Goal: Task Accomplishment & Management: Use online tool/utility

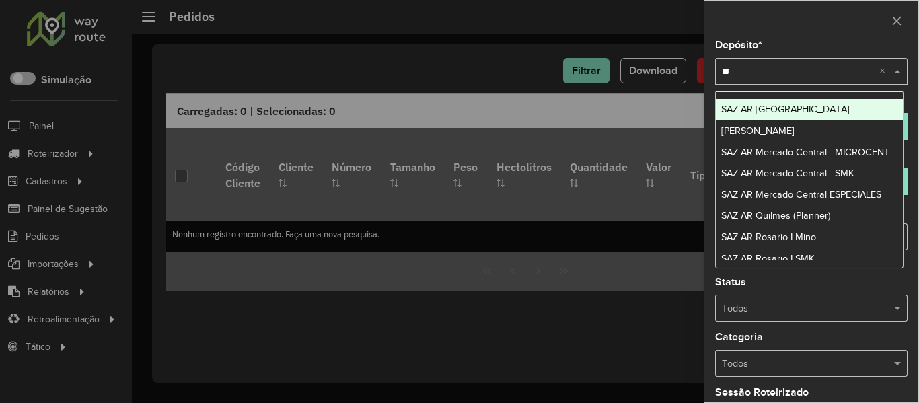
type input "***"
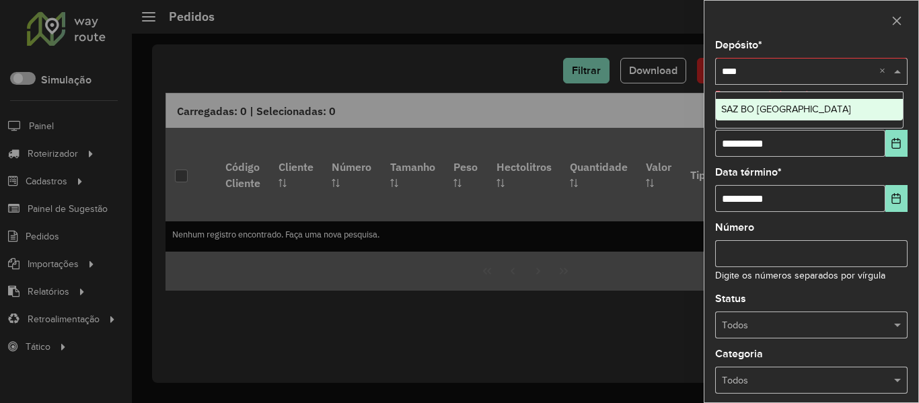
type input "*****"
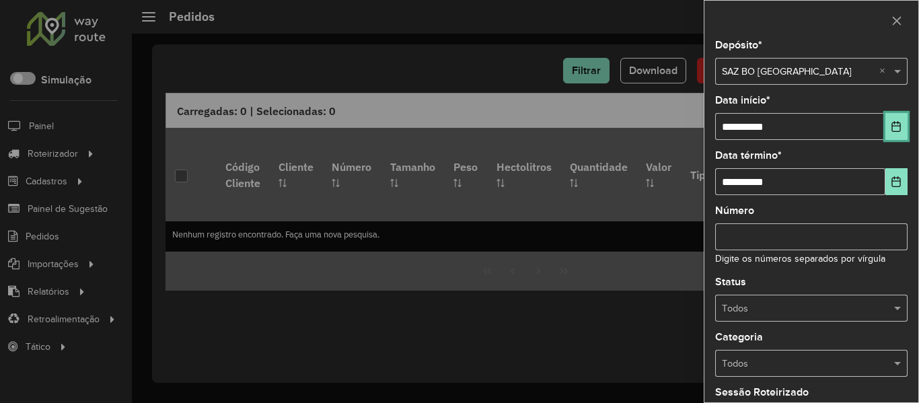
click at [891, 127] on icon "Choose Date" at bounding box center [896, 126] width 11 height 11
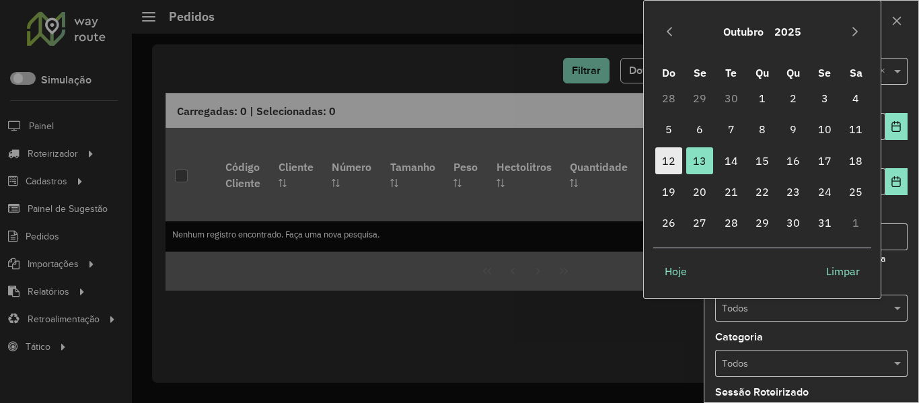
click at [674, 166] on span "12" at bounding box center [668, 160] width 27 height 27
type input "**********"
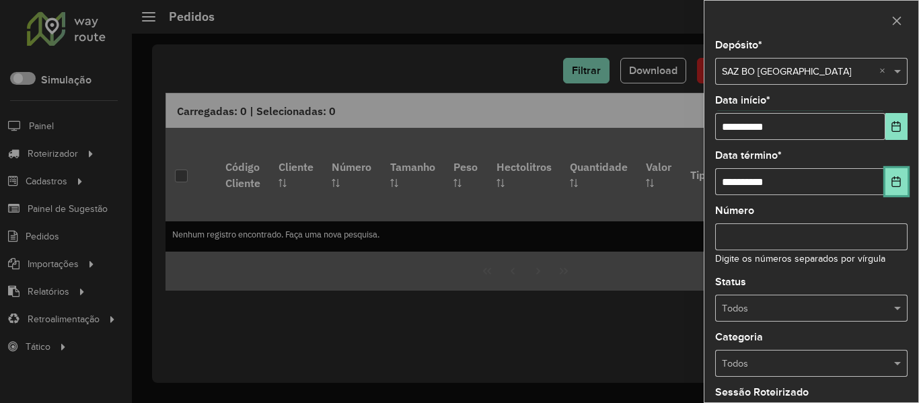
click at [896, 179] on icon "Choose Date" at bounding box center [896, 181] width 9 height 11
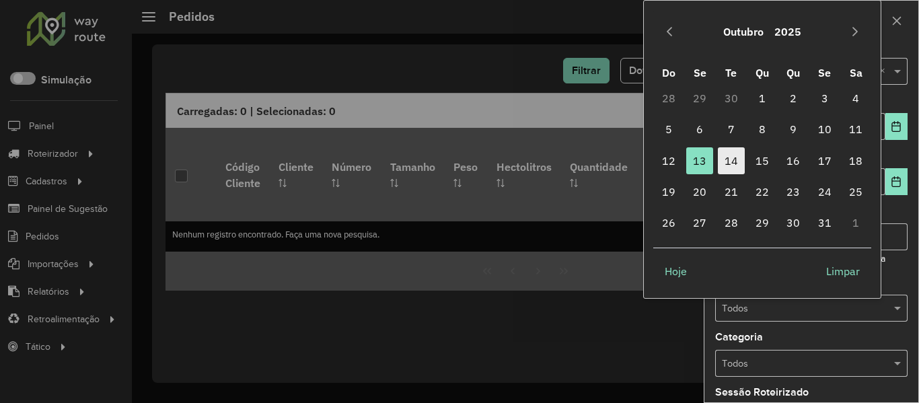
click at [733, 158] on span "14" at bounding box center [731, 160] width 27 height 27
type input "**********"
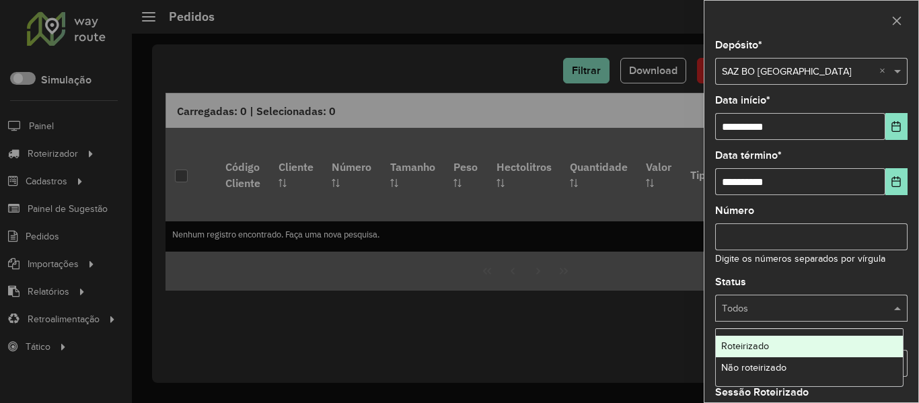
click at [868, 301] on input "text" at bounding box center [798, 308] width 152 height 15
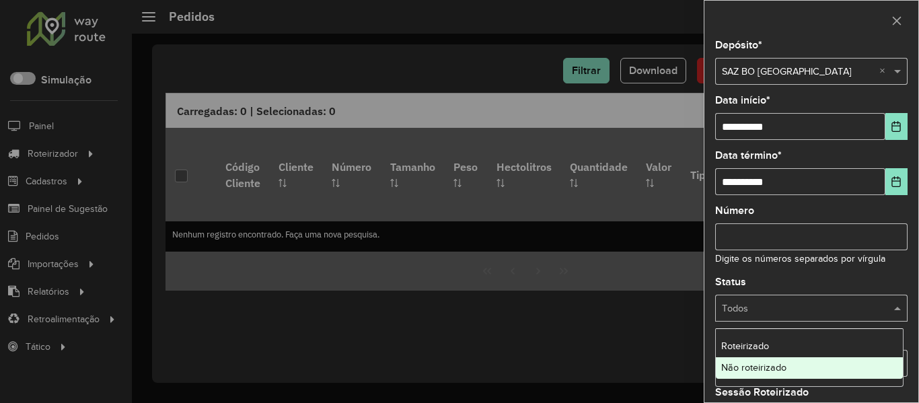
click at [831, 377] on div "Não roteirizado" at bounding box center [809, 368] width 187 height 22
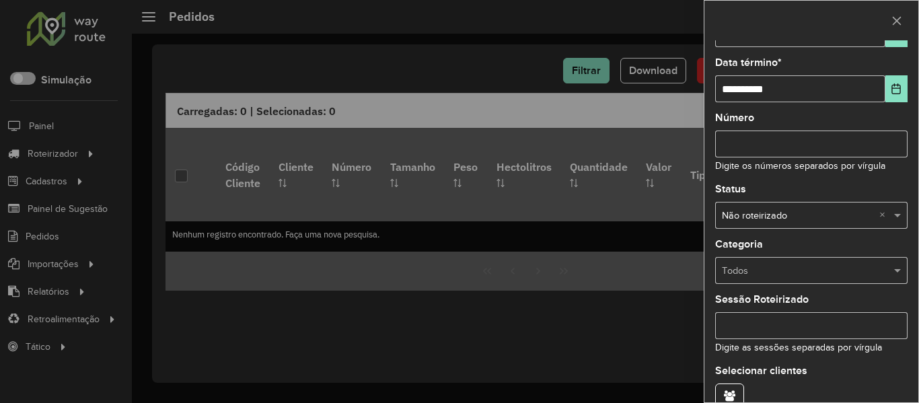
scroll to position [163, 0]
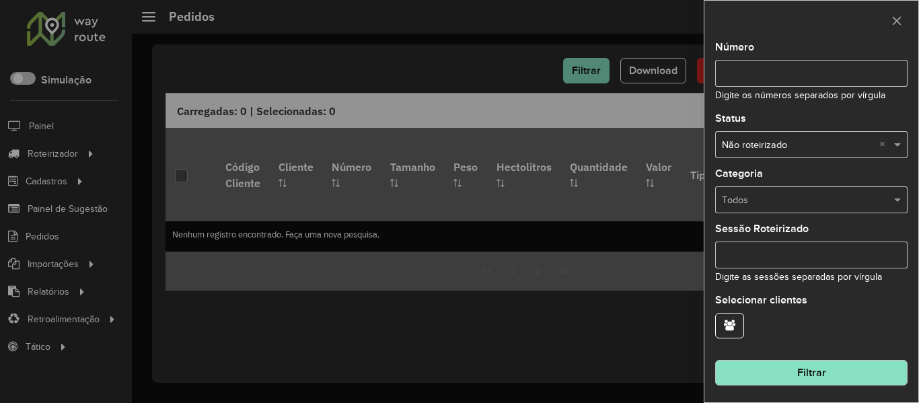
click at [837, 357] on hb-field-button "Filtrar" at bounding box center [811, 367] width 192 height 36
drag, startPoint x: 835, startPoint y: 365, endPoint x: 622, endPoint y: 65, distance: 367.5
click at [831, 357] on hb-field-button "Filtrar" at bounding box center [811, 367] width 192 height 36
click at [747, 62] on input "Número" at bounding box center [811, 73] width 192 height 27
click at [768, 69] on input "Número" at bounding box center [811, 73] width 192 height 27
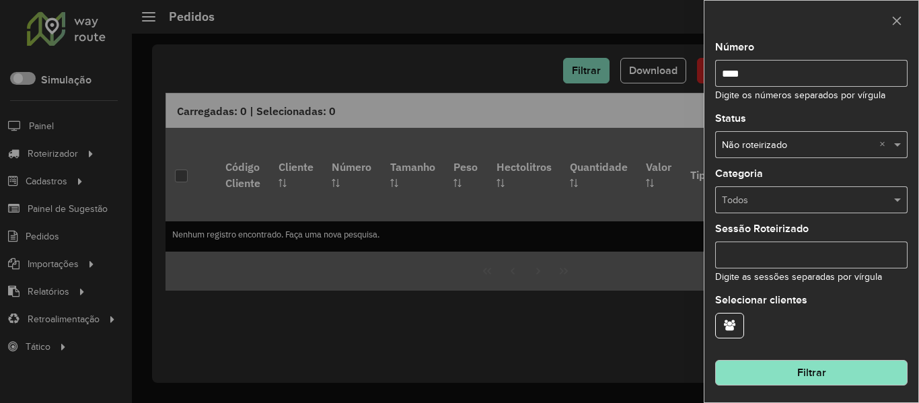
click at [751, 73] on input "****" at bounding box center [811, 73] width 192 height 27
click at [760, 69] on input "****" at bounding box center [811, 73] width 192 height 27
type input "*"
type input "*******"
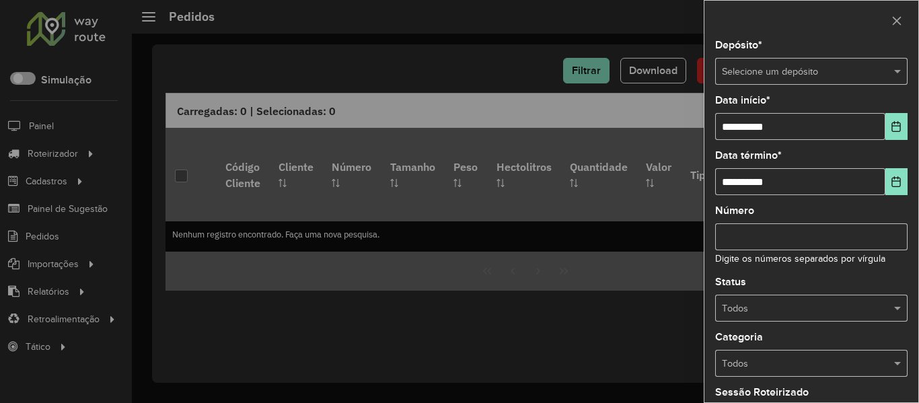
click at [802, 65] on input "text" at bounding box center [798, 72] width 152 height 15
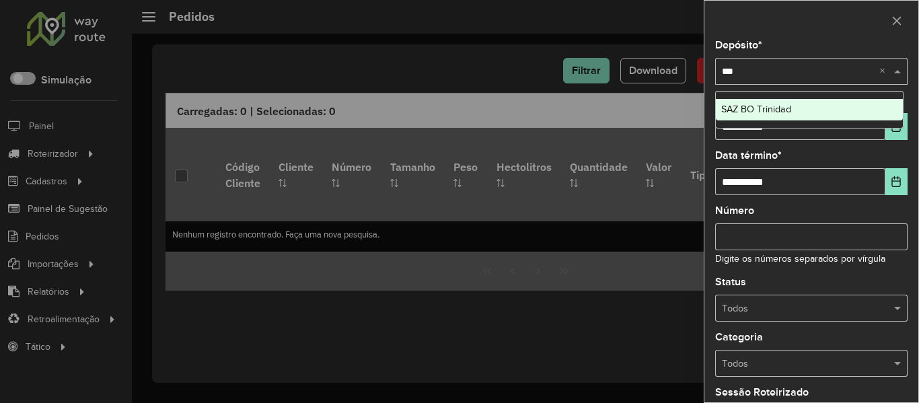
type input "****"
click at [796, 126] on ng-dropdown-panel "SAZ BO Trinidad" at bounding box center [809, 109] width 188 height 37
click at [809, 110] on div "SAZ BO Trinidad" at bounding box center [809, 110] width 187 height 22
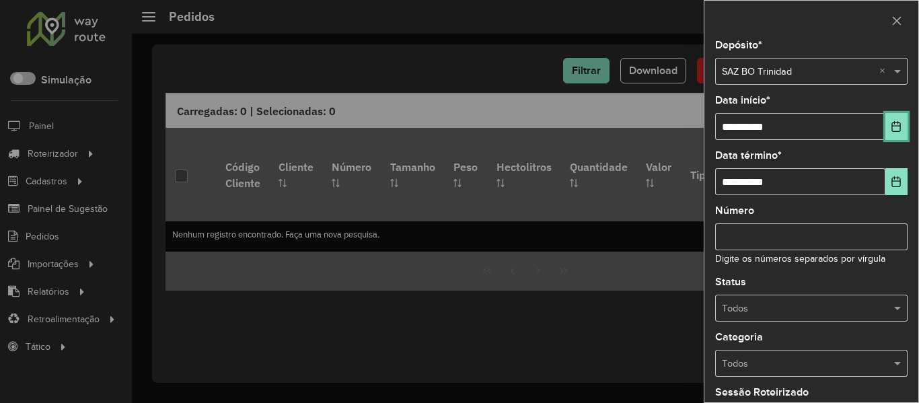
click at [899, 122] on button "Choose Date" at bounding box center [896, 126] width 22 height 27
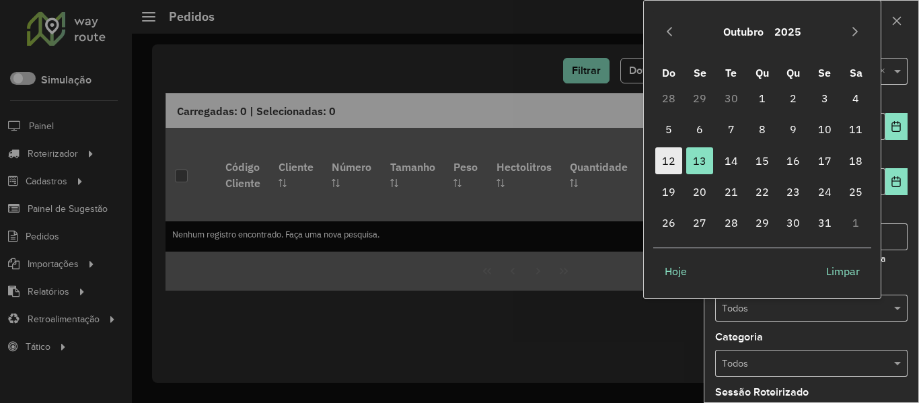
click at [669, 160] on span "12" at bounding box center [668, 160] width 27 height 27
type input "**********"
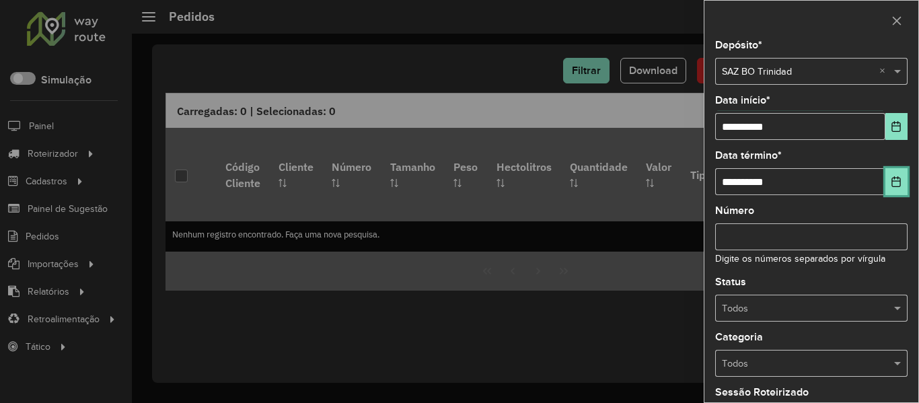
click at [885, 178] on button "Choose Date" at bounding box center [896, 181] width 22 height 27
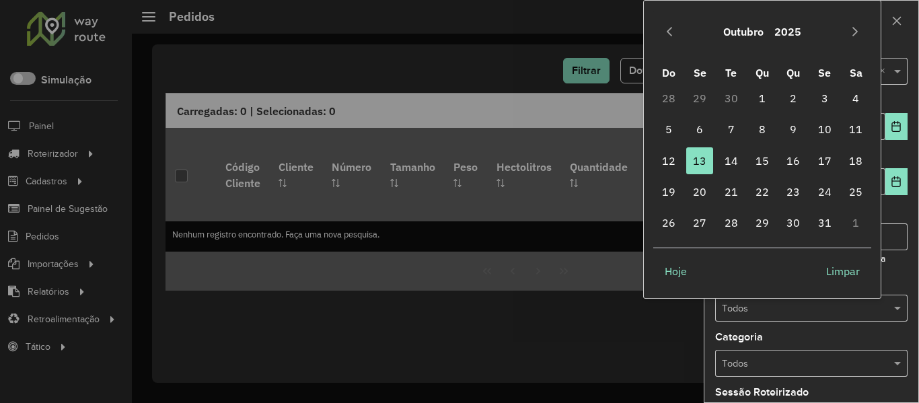
click at [745, 159] on td "14" at bounding box center [730, 160] width 31 height 31
click at [738, 160] on span "14" at bounding box center [731, 160] width 27 height 27
type input "**********"
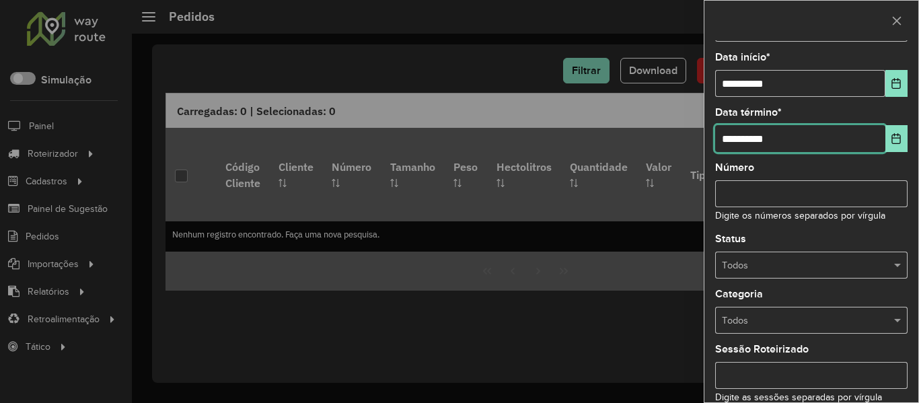
scroll to position [67, 0]
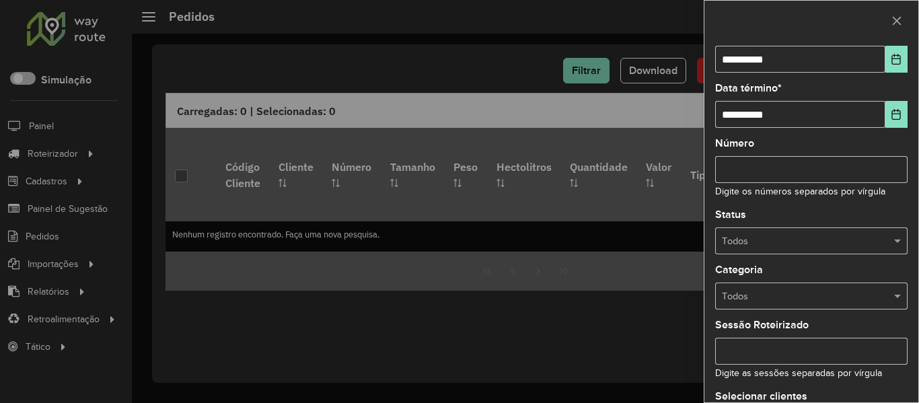
click at [831, 324] on div "Sessão Roteirizado Digite as sessões separadas por vírgula" at bounding box center [811, 350] width 192 height 61
click at [835, 305] on div "Todos" at bounding box center [811, 296] width 192 height 27
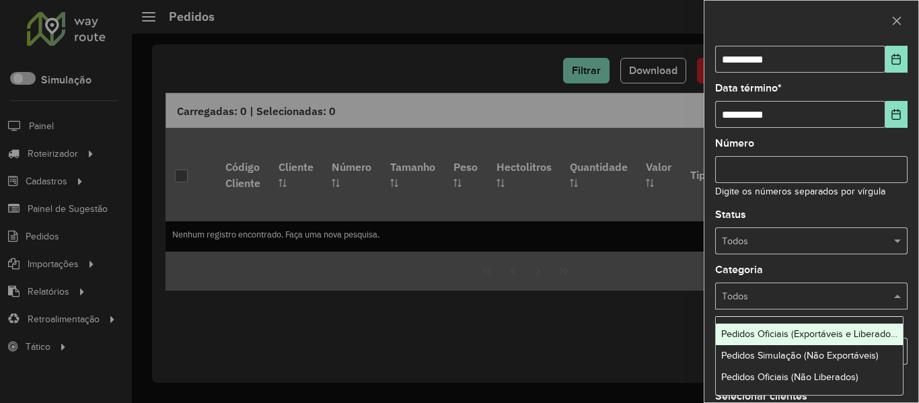
drag, startPoint x: 794, startPoint y: 240, endPoint x: 794, endPoint y: 257, distance: 16.8
click at [794, 242] on input "text" at bounding box center [798, 241] width 152 height 15
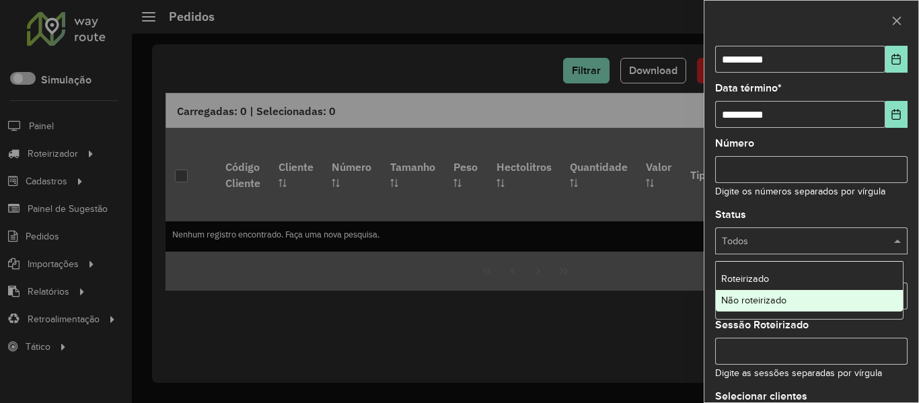
click at [786, 308] on div "Não roteirizado" at bounding box center [809, 301] width 187 height 22
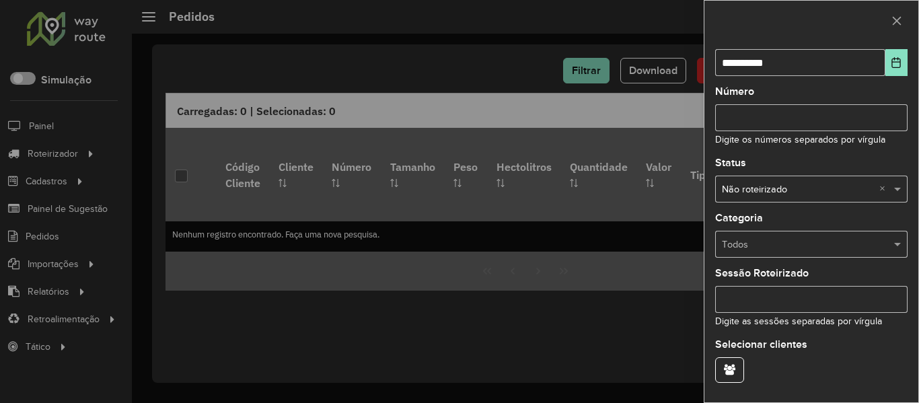
scroll to position [163, 0]
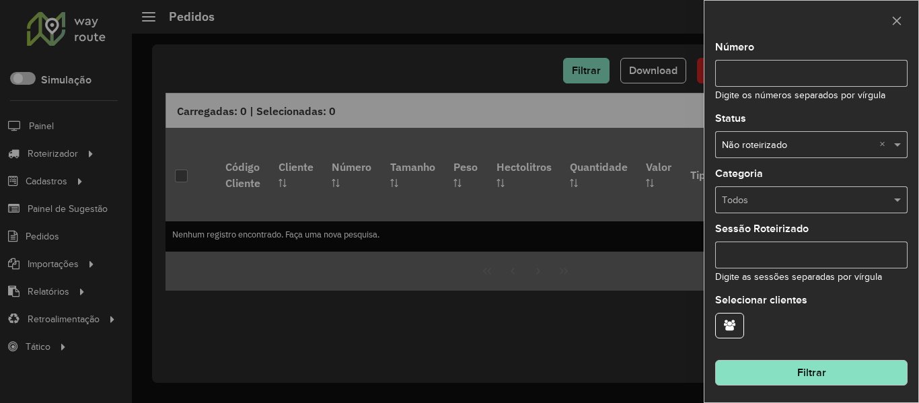
click at [839, 353] on hb-field-button "Filtrar" at bounding box center [811, 367] width 192 height 36
click at [841, 364] on button "Filtrar" at bounding box center [811, 373] width 192 height 26
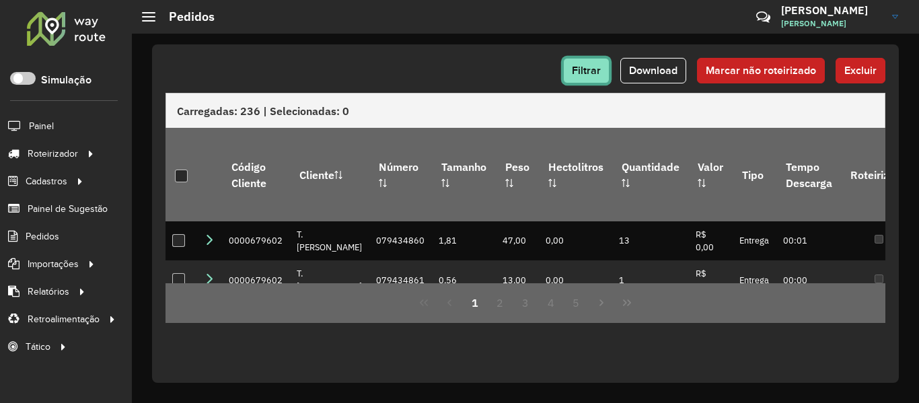
click at [585, 77] on button "Filtrar" at bounding box center [586, 71] width 46 height 26
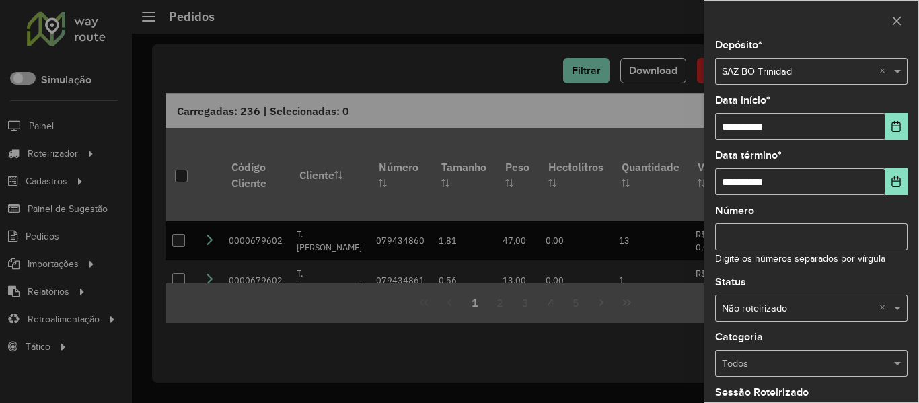
click at [434, 66] on div at bounding box center [459, 201] width 919 height 403
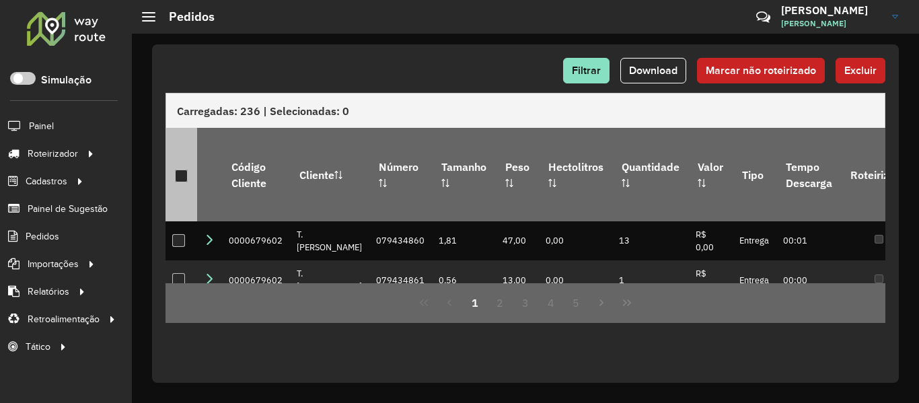
click at [179, 170] on div at bounding box center [181, 176] width 13 height 13
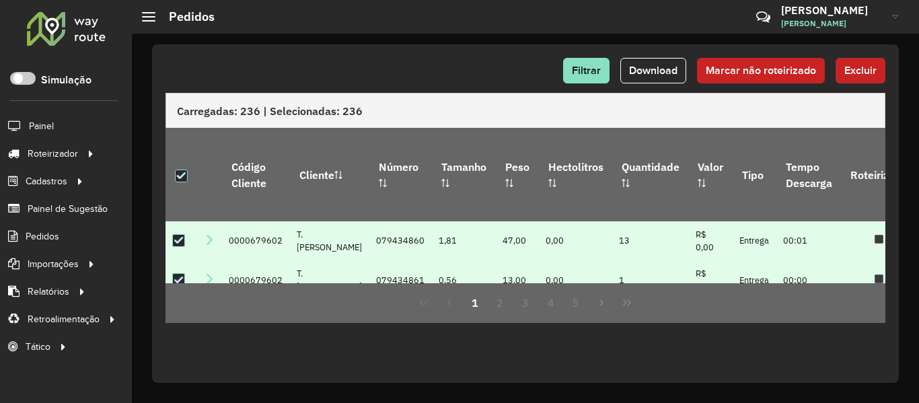
click at [864, 73] on span "Excluir" at bounding box center [860, 70] width 32 height 11
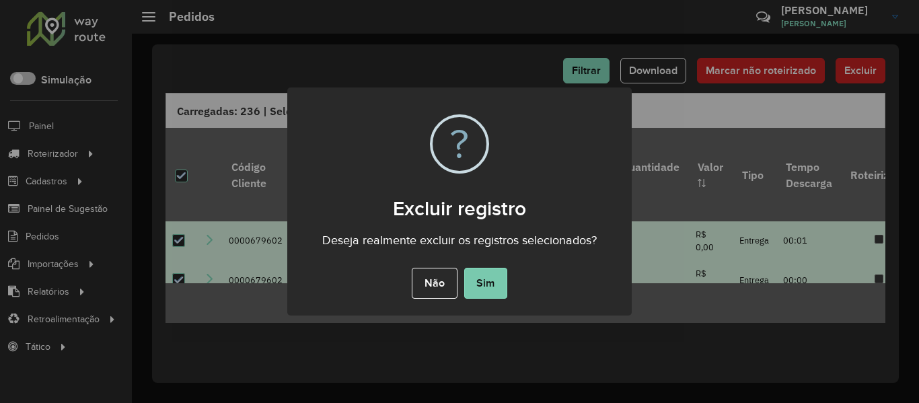
click at [482, 292] on button "Sim" at bounding box center [485, 283] width 43 height 31
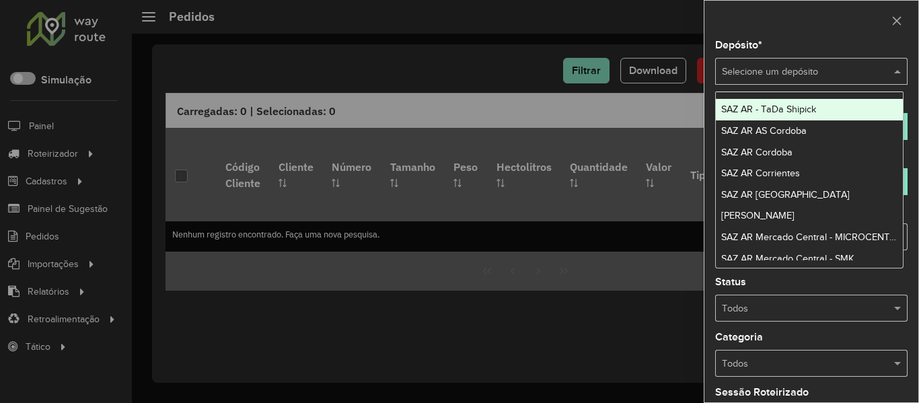
click at [777, 79] on div "Selecione um depósito" at bounding box center [811, 71] width 192 height 27
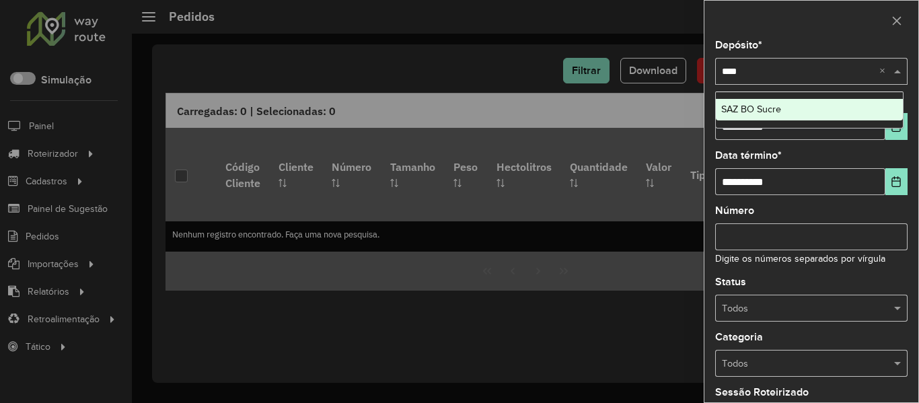
type input "*****"
click at [774, 110] on span "SAZ BO Sucre" at bounding box center [751, 109] width 60 height 11
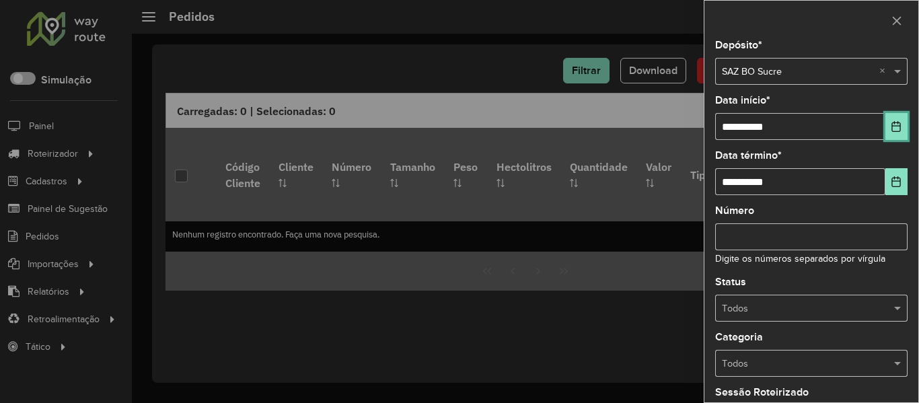
drag, startPoint x: 899, startPoint y: 133, endPoint x: 884, endPoint y: 140, distance: 16.3
click at [897, 134] on button "Choose Date" at bounding box center [896, 126] width 22 height 27
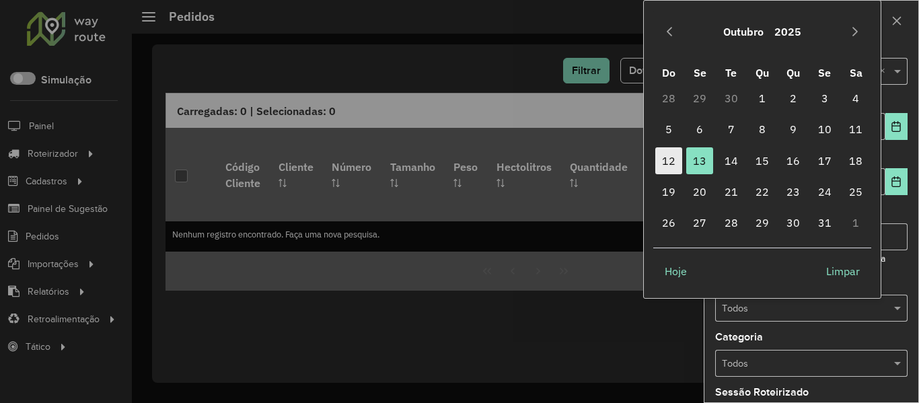
click at [677, 161] on span "12" at bounding box center [668, 160] width 27 height 27
type input "**********"
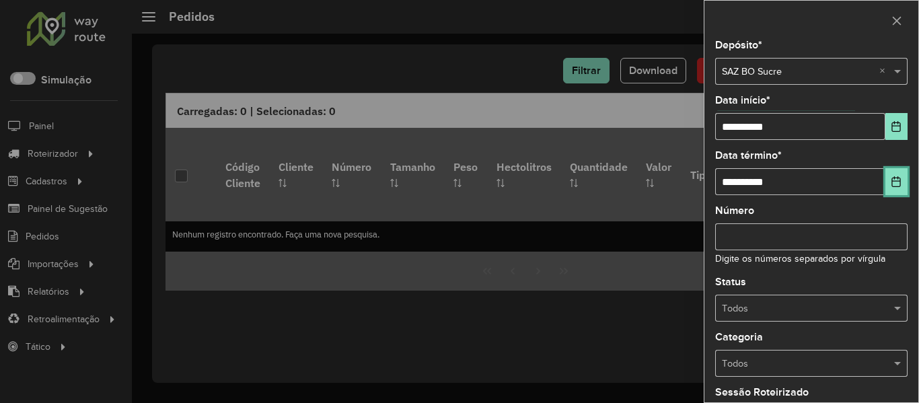
click at [892, 182] on icon "Choose Date" at bounding box center [896, 181] width 11 height 11
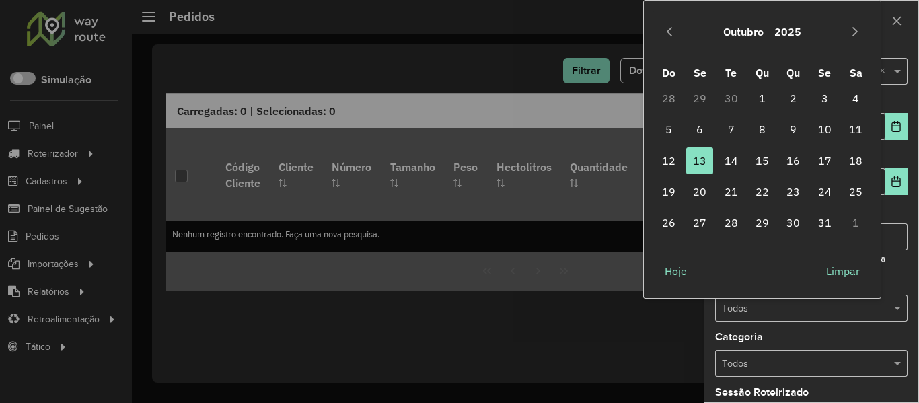
click at [745, 164] on td "14" at bounding box center [730, 160] width 31 height 31
click at [729, 165] on span "14" at bounding box center [731, 160] width 27 height 27
type input "**********"
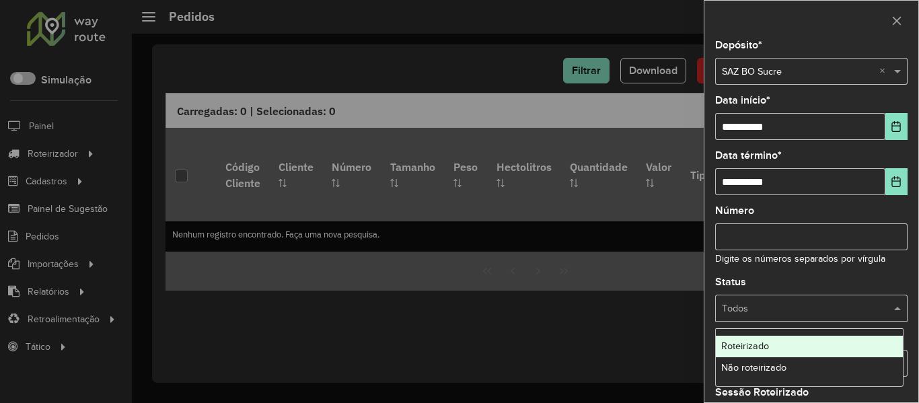
click at [870, 315] on div at bounding box center [811, 308] width 192 height 15
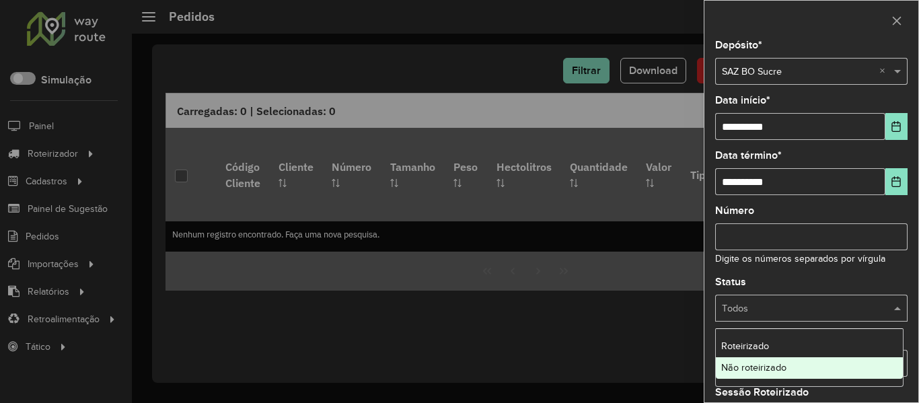
click at [838, 366] on div "Não roteirizado" at bounding box center [809, 368] width 187 height 22
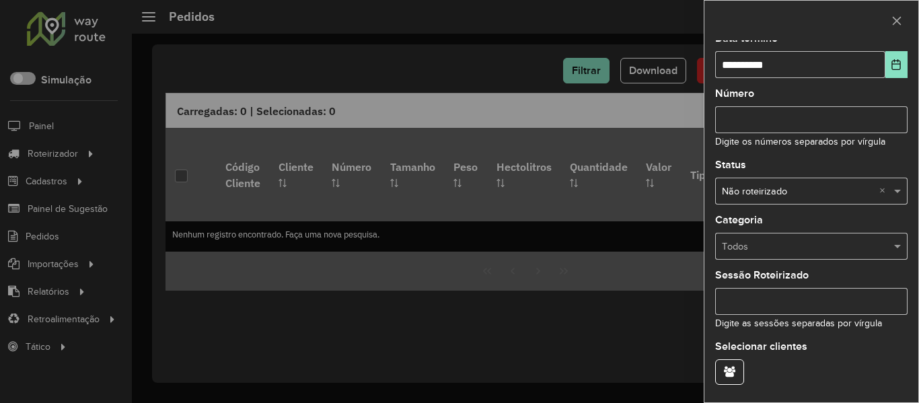
scroll to position [135, 0]
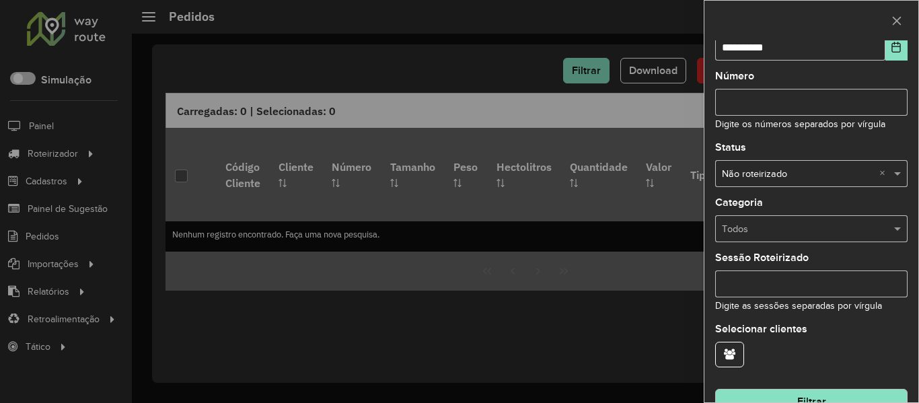
click at [842, 391] on button "Filtrar" at bounding box center [811, 402] width 192 height 26
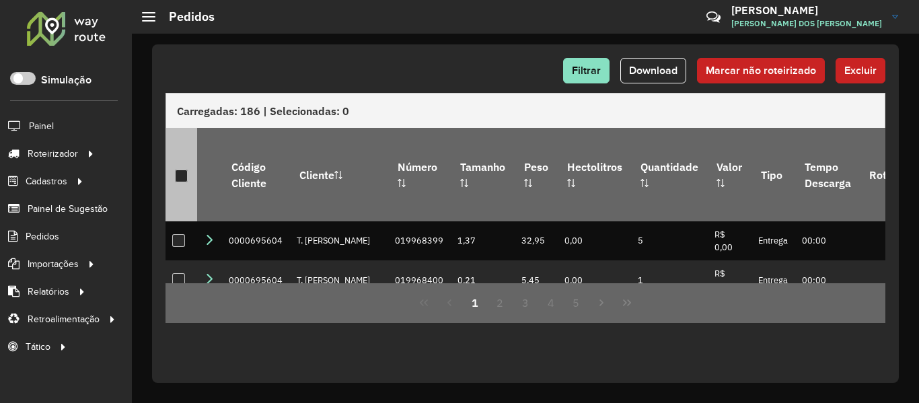
drag, startPoint x: 178, startPoint y: 170, endPoint x: 195, endPoint y: 170, distance: 17.5
click at [178, 170] on div at bounding box center [181, 176] width 13 height 13
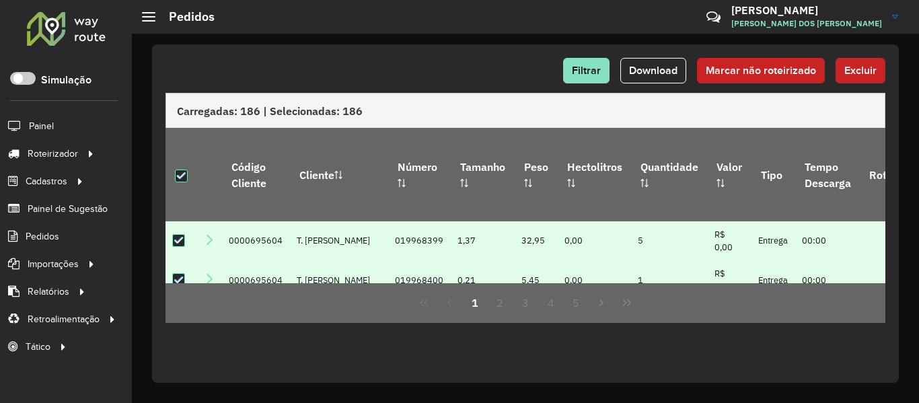
click at [871, 71] on span "Excluir" at bounding box center [860, 70] width 32 height 11
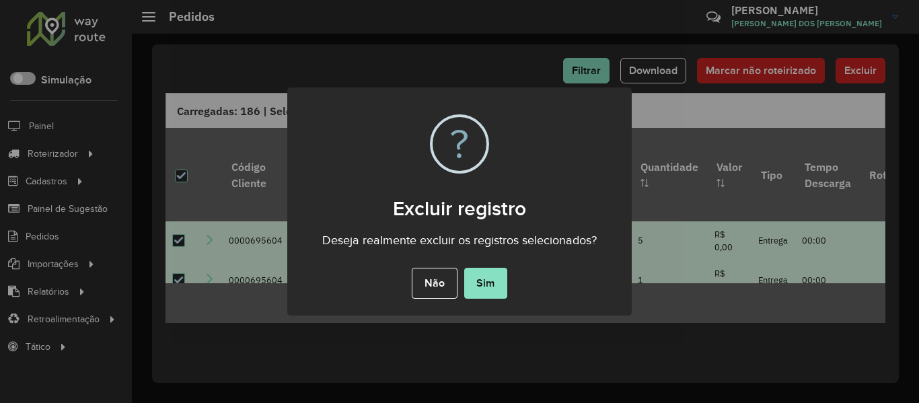
click at [482, 301] on div "Não No Sim" at bounding box center [459, 283] width 344 height 38
click at [484, 295] on button "Sim" at bounding box center [485, 283] width 43 height 31
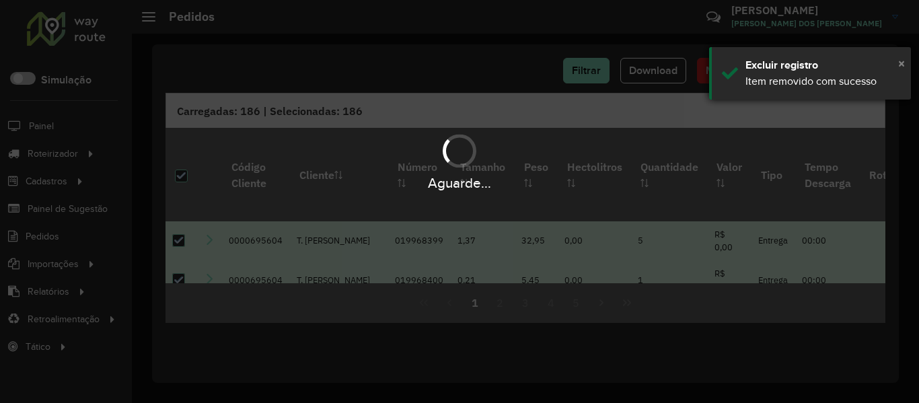
click at [901, 62] on span "×" at bounding box center [901, 63] width 7 height 15
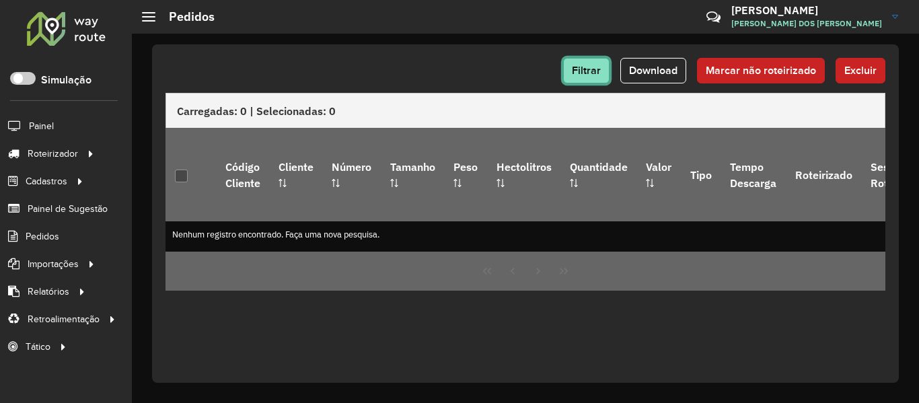
click at [576, 68] on span "Filtrar" at bounding box center [586, 70] width 29 height 11
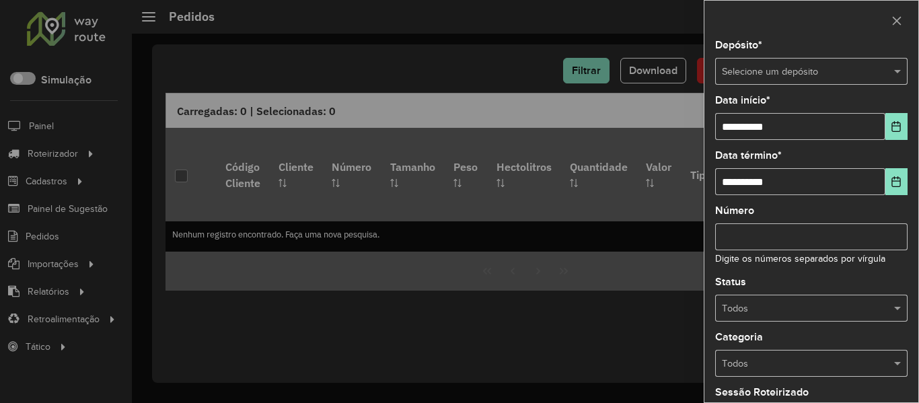
click at [780, 87] on div "**********" at bounding box center [811, 221] width 214 height 362
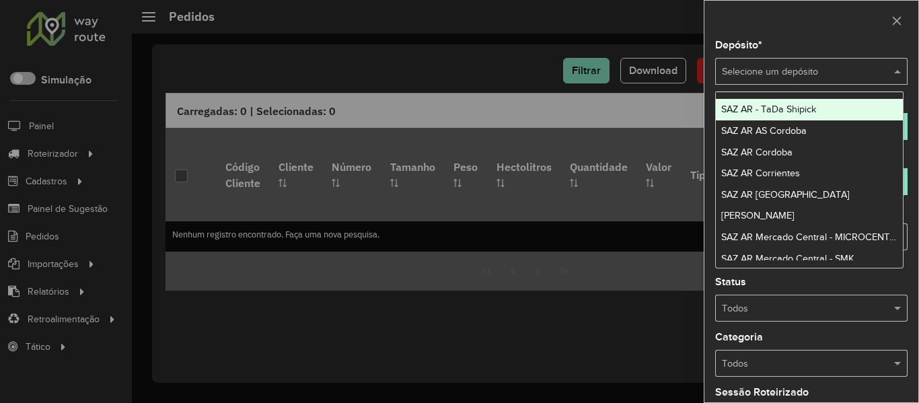
click at [788, 73] on input "text" at bounding box center [798, 72] width 152 height 15
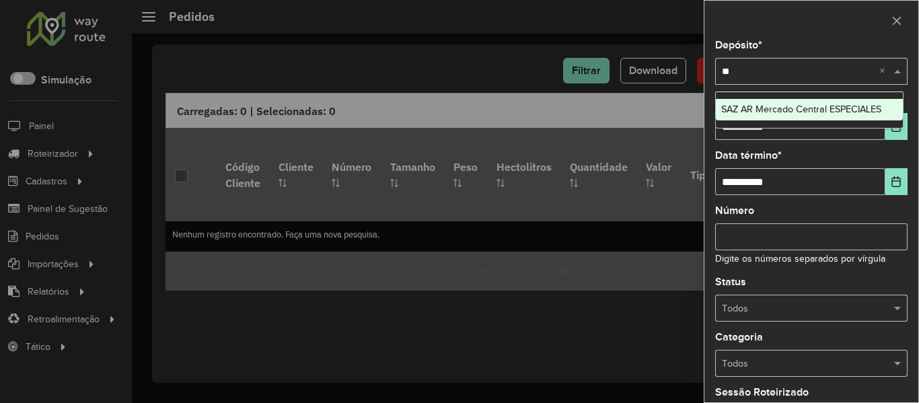
type input "*"
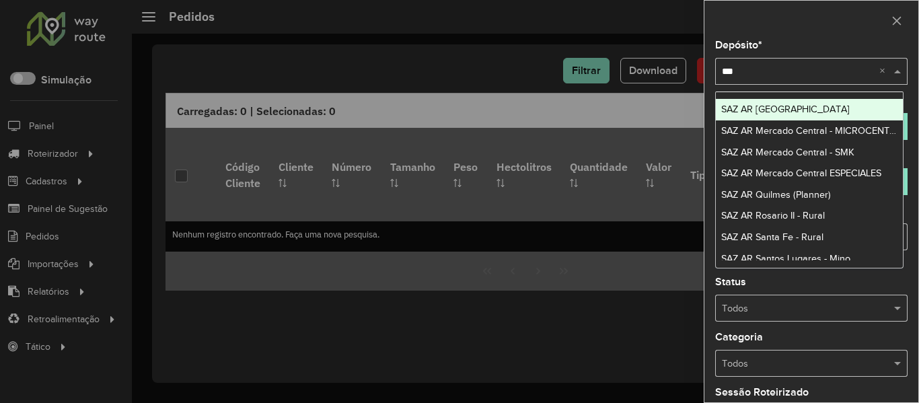
type input "****"
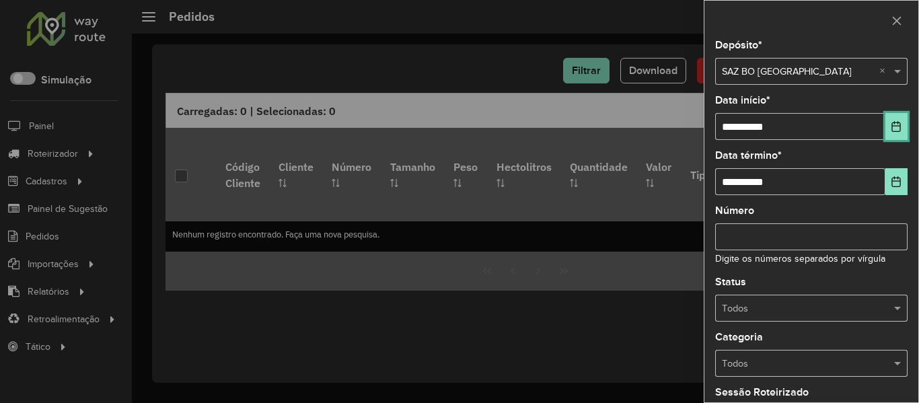
click at [885, 124] on button "Choose Date" at bounding box center [896, 126] width 22 height 27
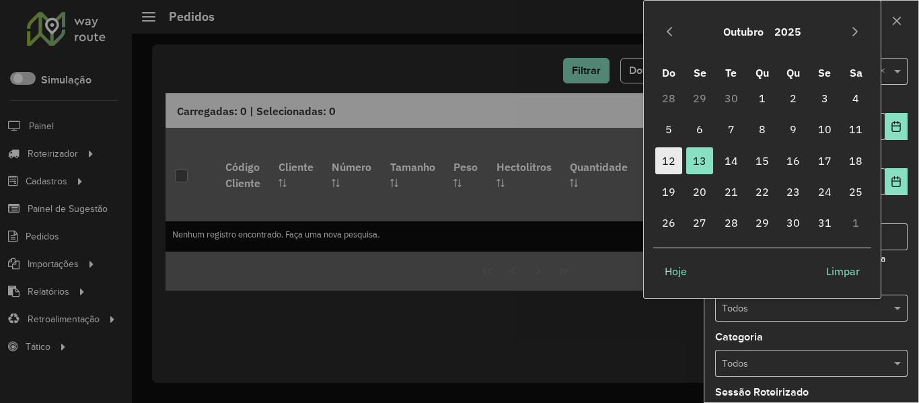
click at [681, 166] on span "12" at bounding box center [668, 160] width 27 height 27
type input "**********"
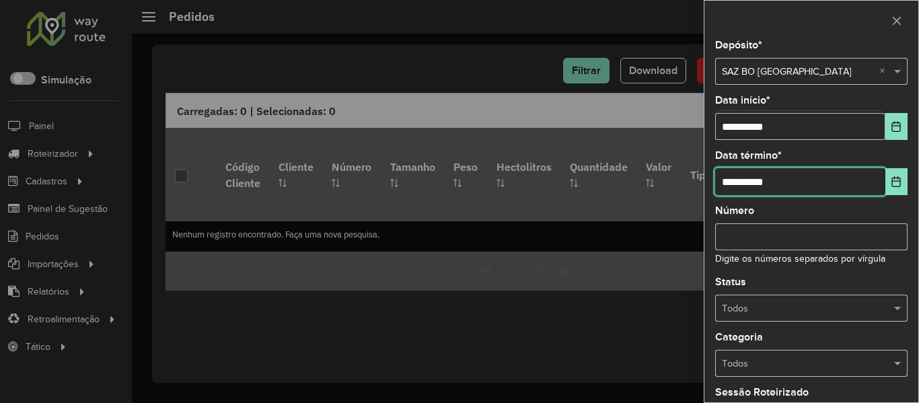
click at [876, 177] on input "**********" at bounding box center [800, 181] width 170 height 27
click at [885, 176] on button "Choose Date" at bounding box center [896, 181] width 22 height 27
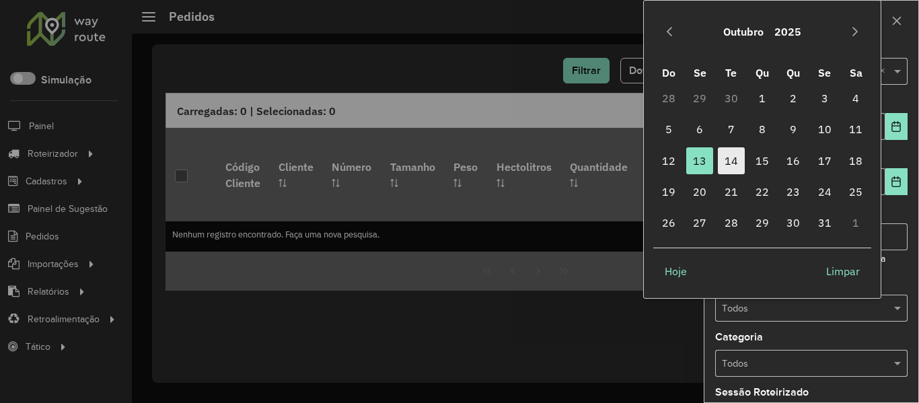
click at [731, 163] on span "14" at bounding box center [731, 160] width 27 height 27
type input "**********"
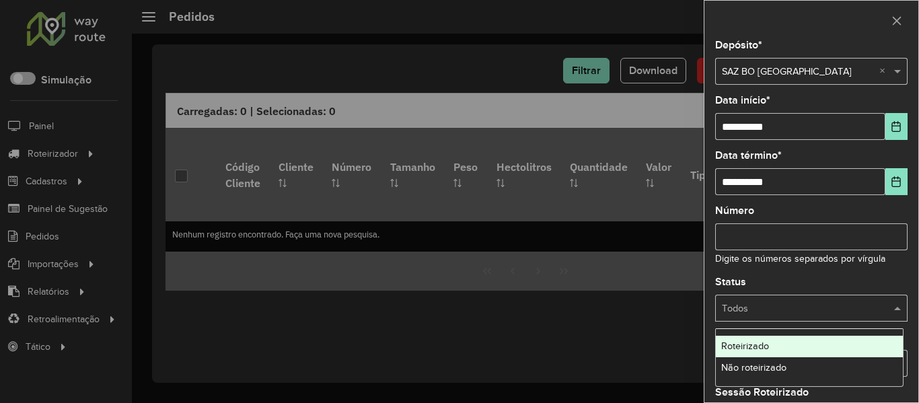
drag, startPoint x: 831, startPoint y: 306, endPoint x: 824, endPoint y: 325, distance: 20.2
click at [831, 307] on input "text" at bounding box center [798, 308] width 152 height 15
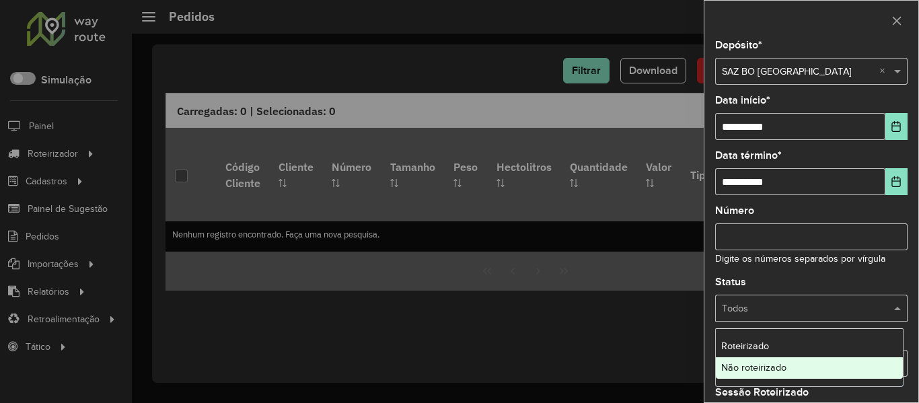
click at [800, 369] on div "Não roteirizado" at bounding box center [809, 368] width 187 height 22
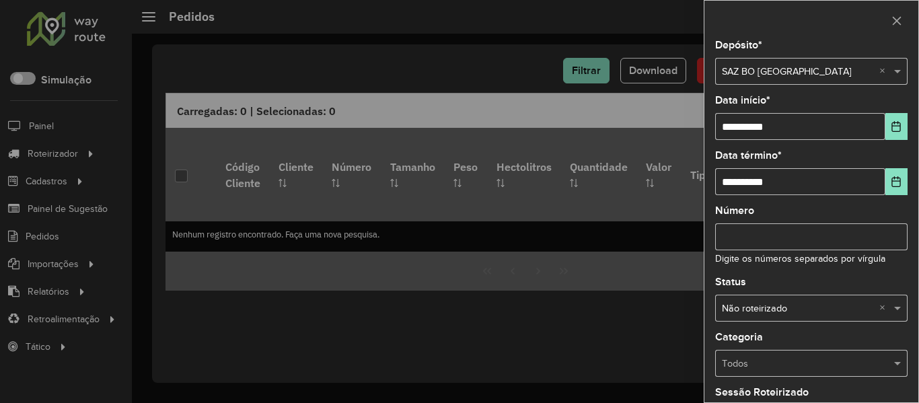
scroll to position [163, 0]
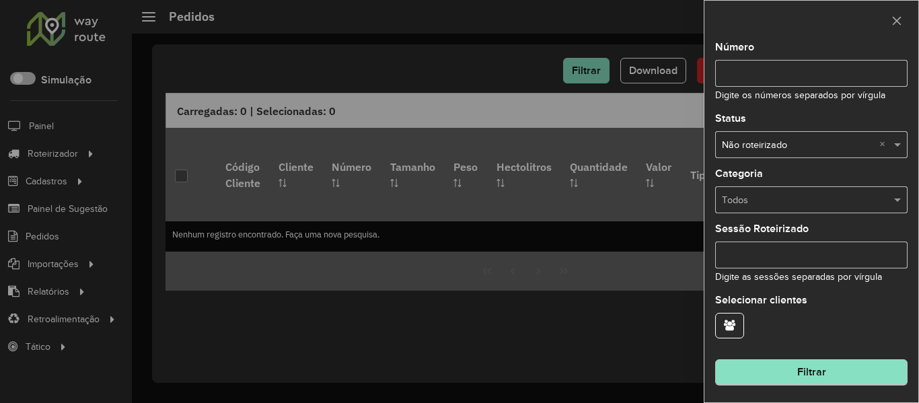
drag, startPoint x: 819, startPoint y: 389, endPoint x: 827, endPoint y: 364, distance: 27.0
click at [821, 379] on div "**********" at bounding box center [811, 221] width 214 height 362
click at [827, 364] on button "Filtrar" at bounding box center [811, 373] width 192 height 26
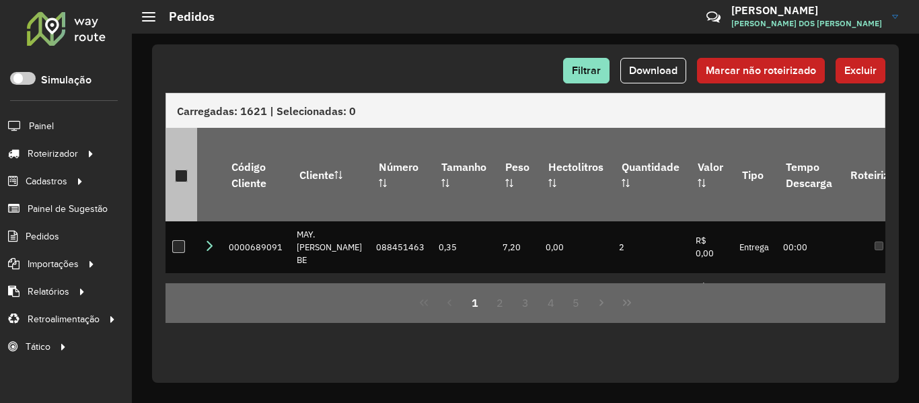
click at [183, 170] on div at bounding box center [181, 176] width 13 height 13
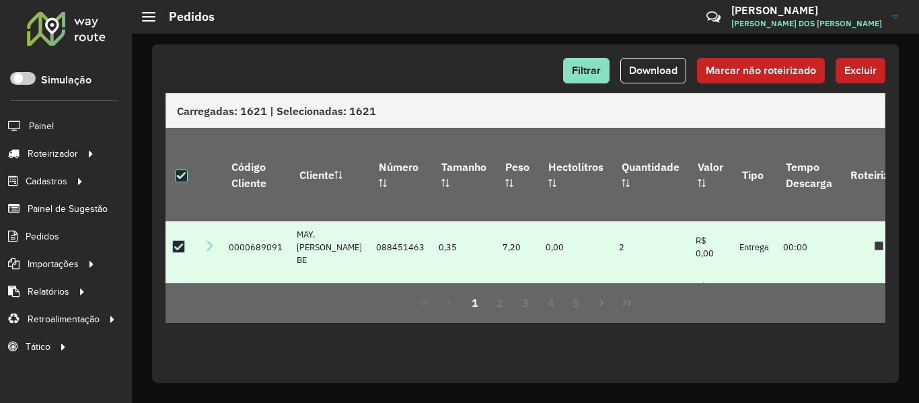
click at [858, 67] on span "Excluir" at bounding box center [860, 70] width 32 height 11
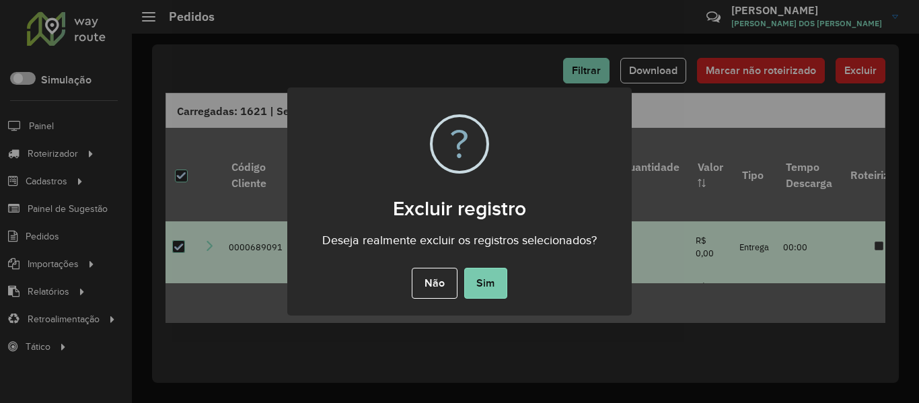
click at [486, 278] on button "Sim" at bounding box center [485, 283] width 43 height 31
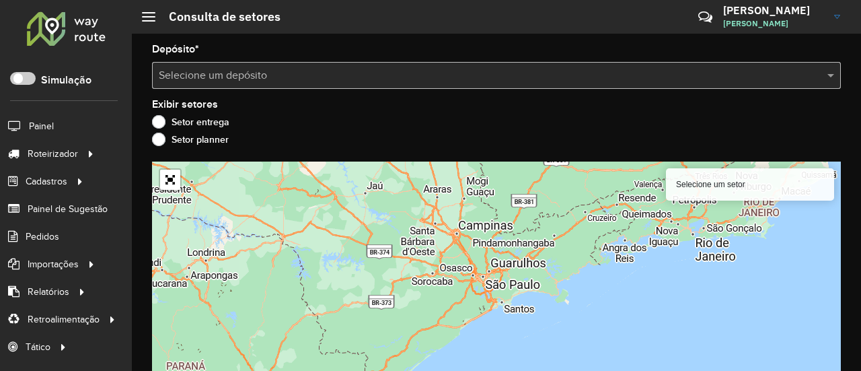
click at [229, 89] on div "Depósito * Selecione um depósito Exibir setores Setor entrega Setor planner Sel…" at bounding box center [496, 202] width 729 height 337
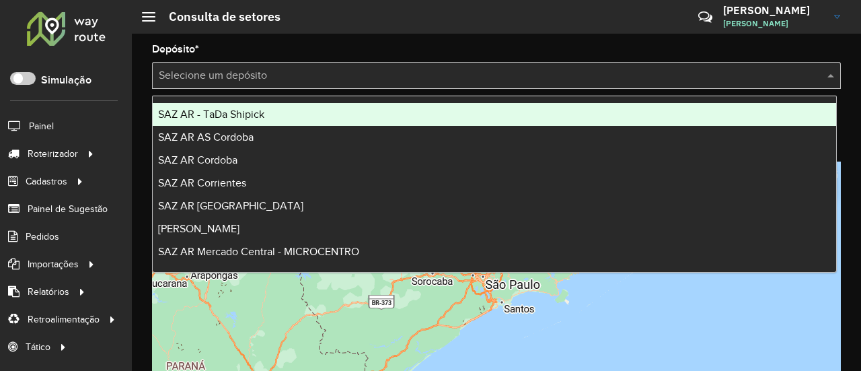
click at [238, 73] on input "text" at bounding box center [483, 76] width 648 height 16
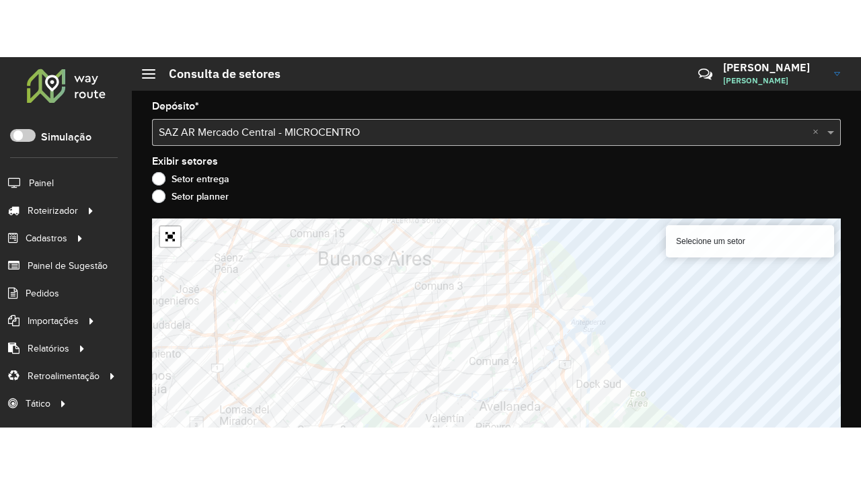
scroll to position [12, 0]
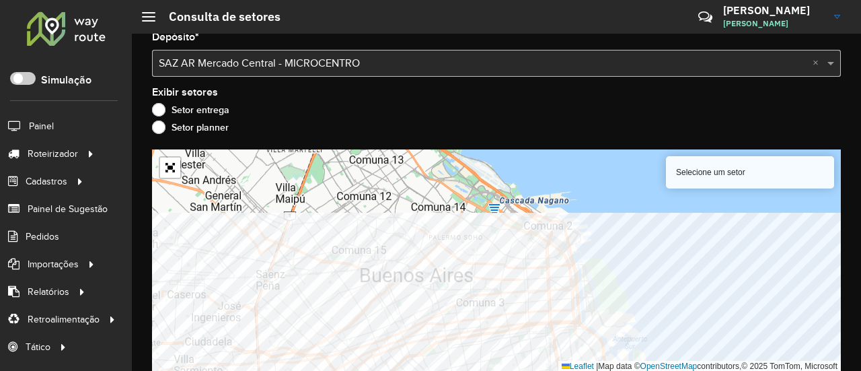
click at [636, 371] on html "Aguarde... Pop-up bloqueado! Seu navegador bloqueou automáticamente a abertura …" at bounding box center [430, 185] width 861 height 371
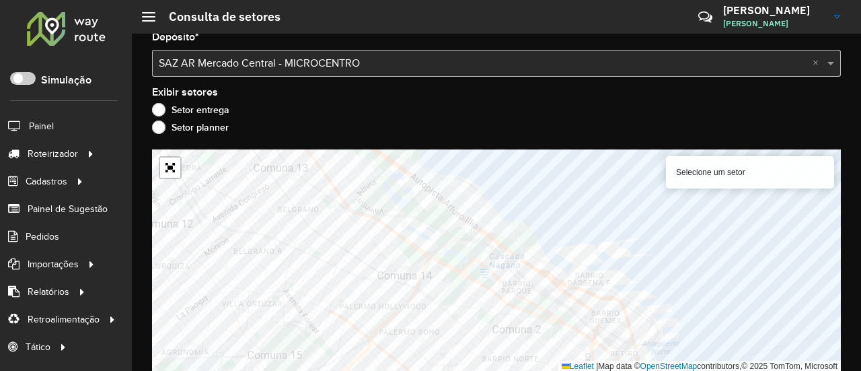
click at [217, 67] on input "text" at bounding box center [483, 64] width 648 height 16
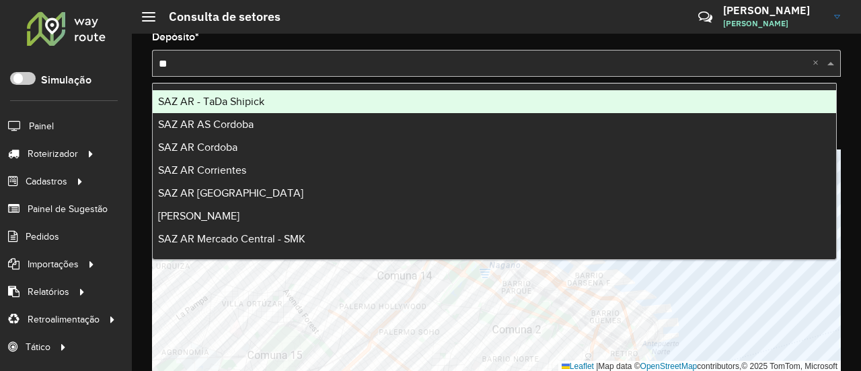
type input "***"
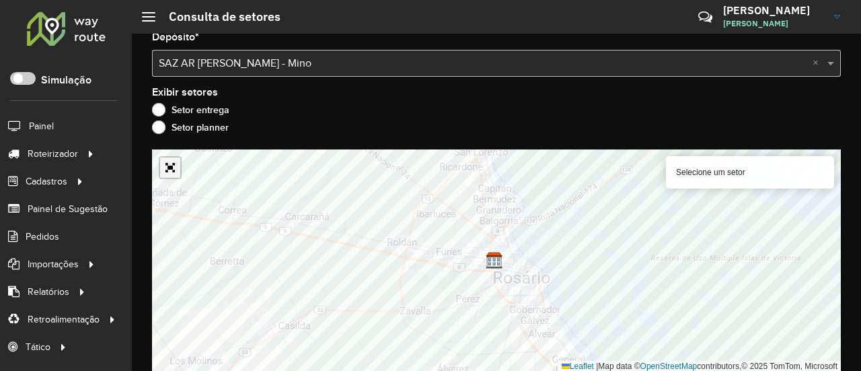
click at [175, 170] on link "Abrir mapa em tela cheia" at bounding box center [170, 167] width 20 height 20
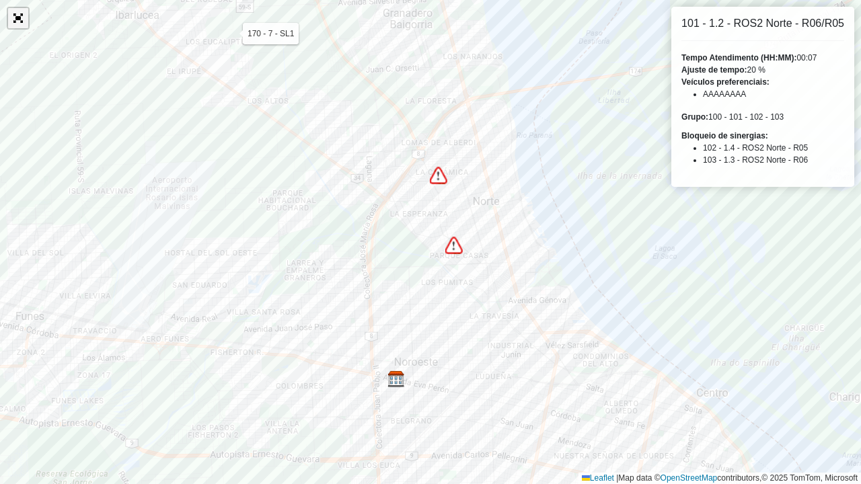
click at [24, 24] on link "Abrir mapa em tela cheia" at bounding box center [18, 18] width 20 height 20
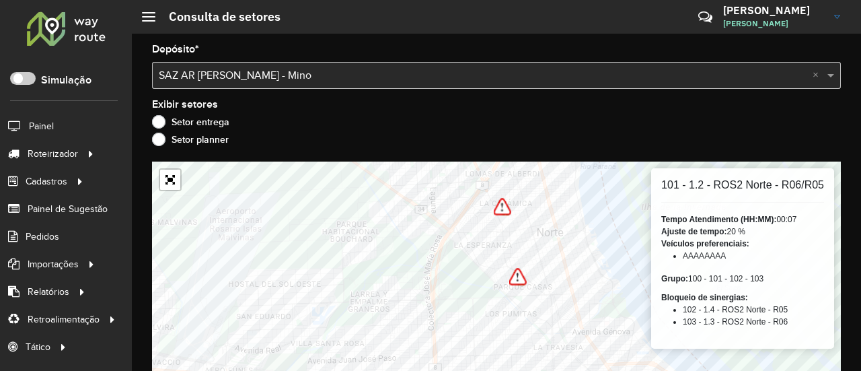
click at [383, 76] on input "text" at bounding box center [483, 76] width 648 height 16
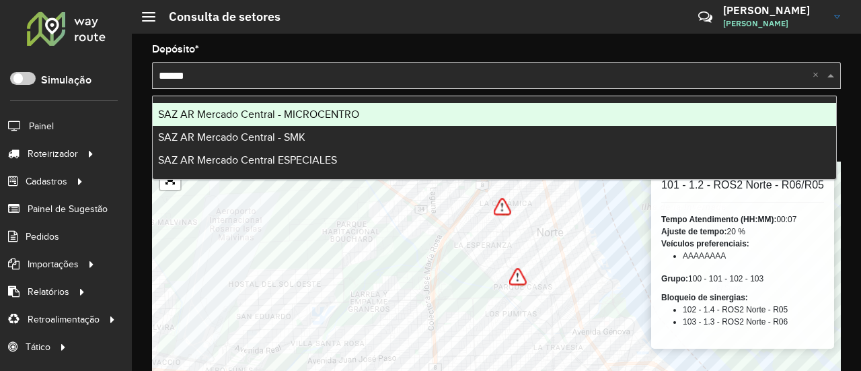
type input "*******"
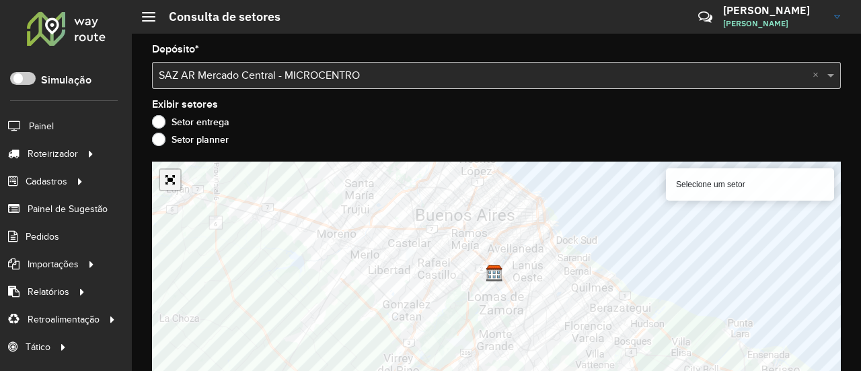
click at [167, 179] on div "Selecione um setor Leaflet | Map data © OpenStreetMap contributors,© 2025 TomTo…" at bounding box center [496, 272] width 689 height 223
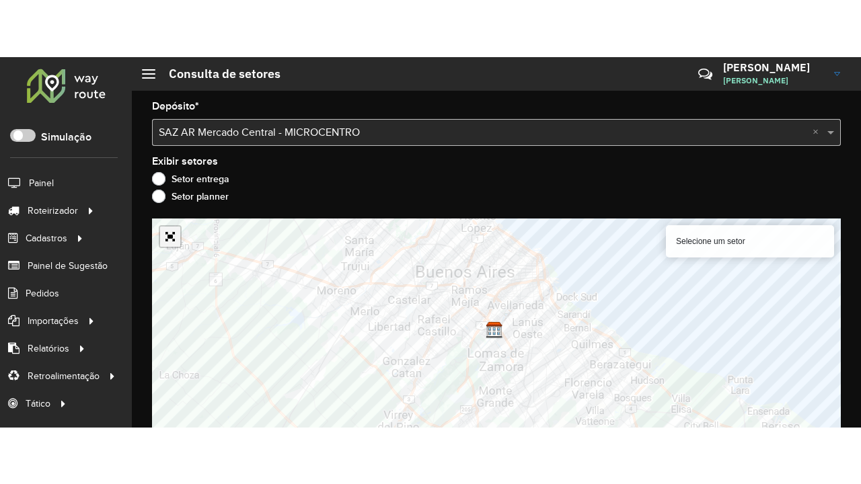
scroll to position [12, 0]
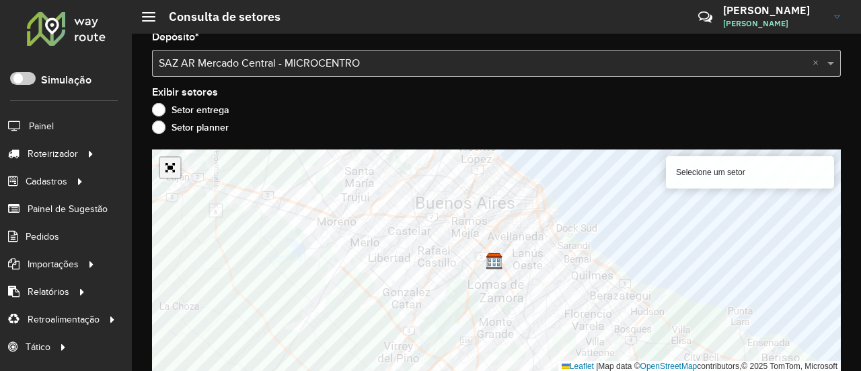
drag, startPoint x: 165, startPoint y: 165, endPoint x: 165, endPoint y: 246, distance: 81.4
click at [165, 165] on link "Abrir mapa em tela cheia" at bounding box center [170, 167] width 20 height 20
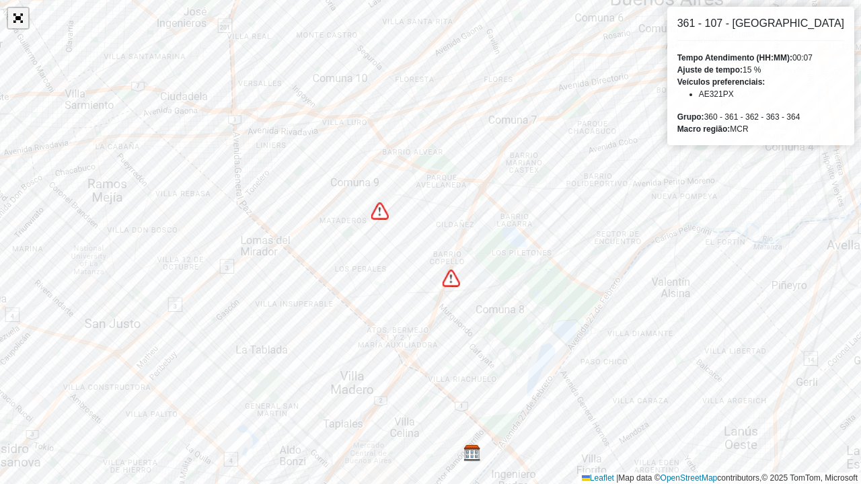
click at [17, 26] on link "Abrir mapa em tela cheia" at bounding box center [18, 18] width 20 height 20
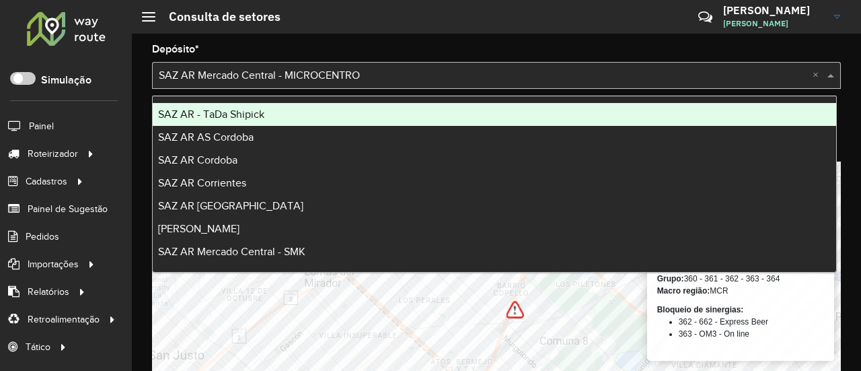
click at [279, 68] on input "text" at bounding box center [483, 76] width 648 height 16
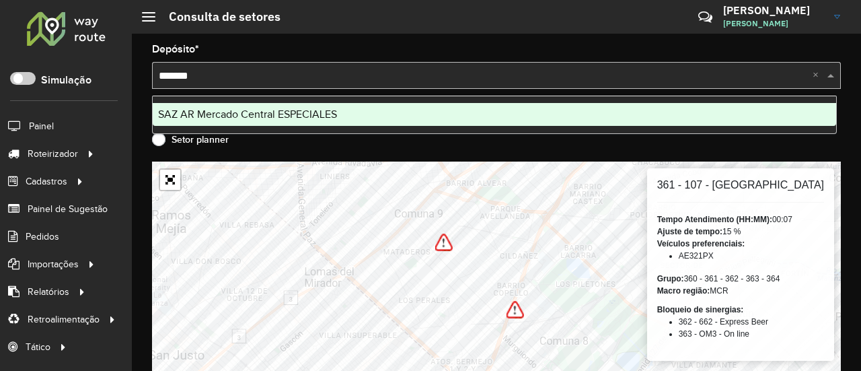
type input "********"
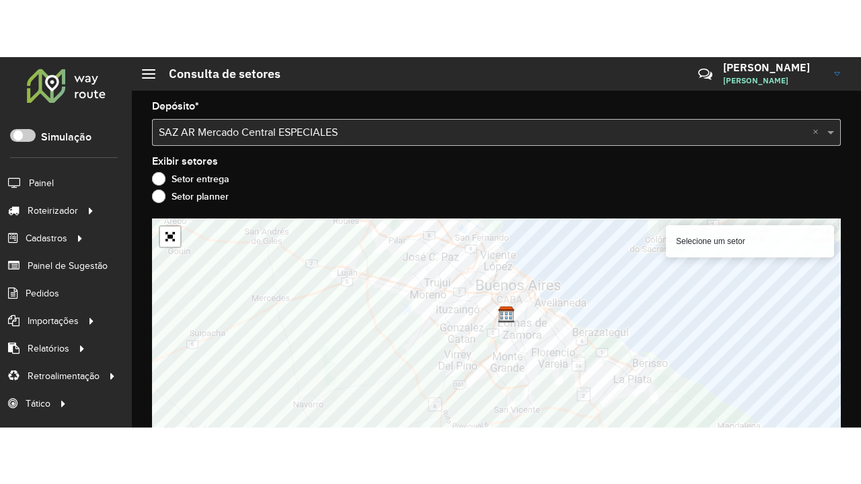
scroll to position [12, 0]
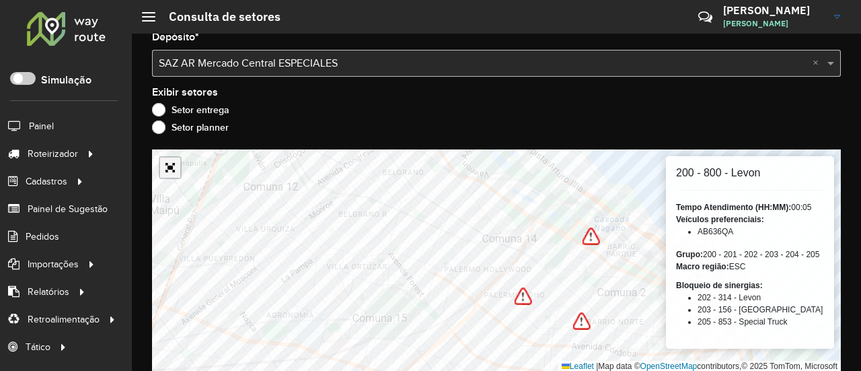
click at [176, 174] on link "Abrir mapa em tela cheia" at bounding box center [170, 167] width 20 height 20
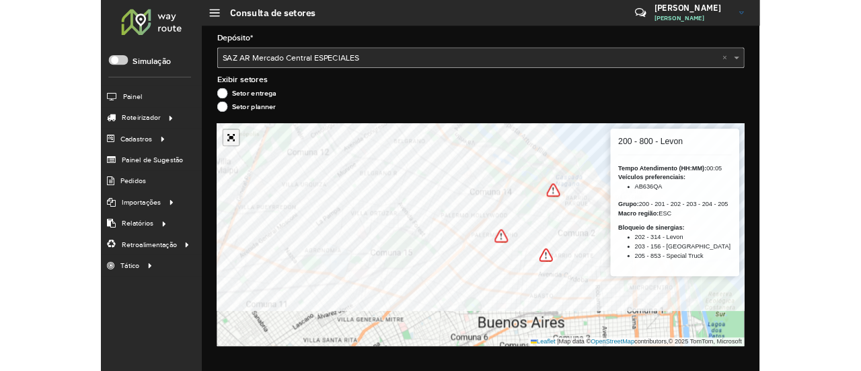
scroll to position [0, 0]
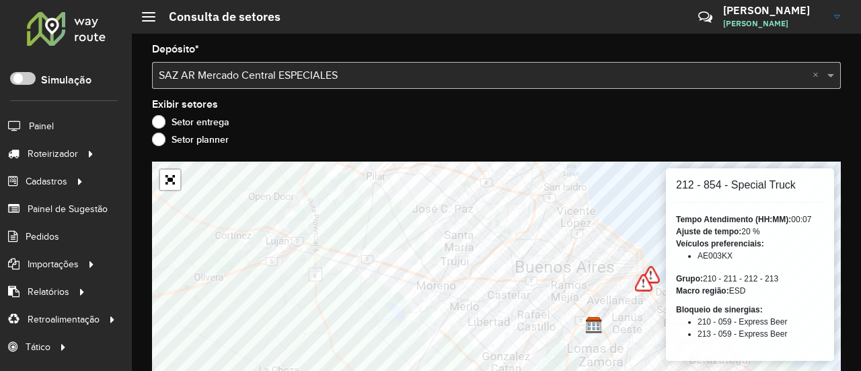
click at [598, 142] on div "Setor planner" at bounding box center [496, 143] width 689 height 16
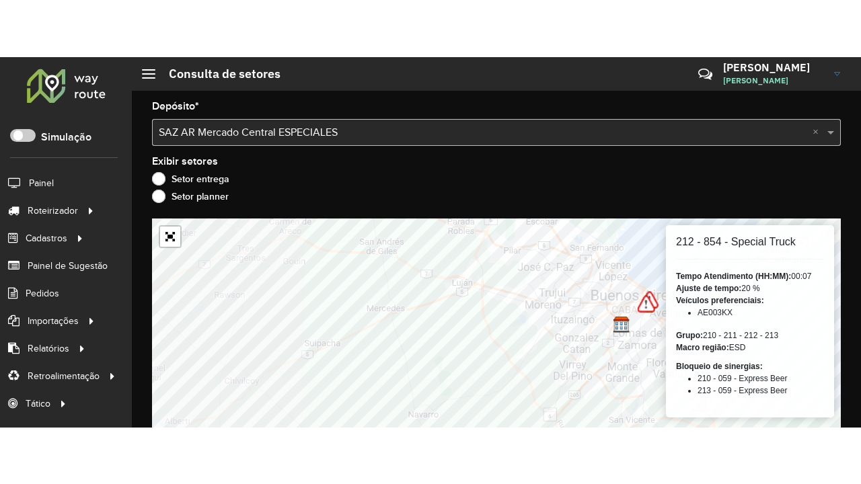
scroll to position [12, 0]
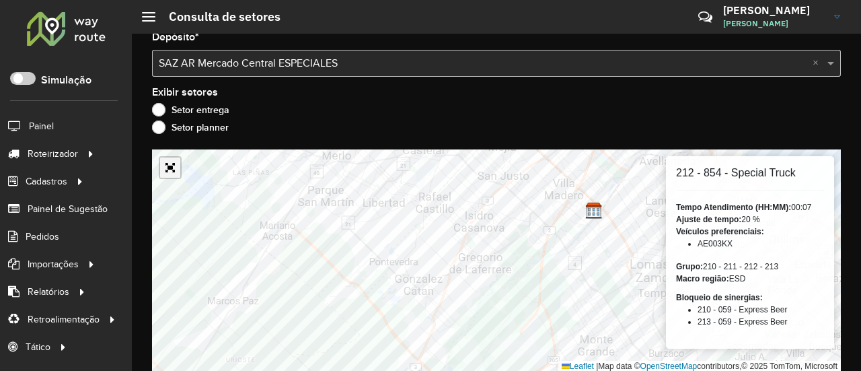
click at [178, 168] on link "Abrir mapa em tela cheia" at bounding box center [170, 167] width 20 height 20
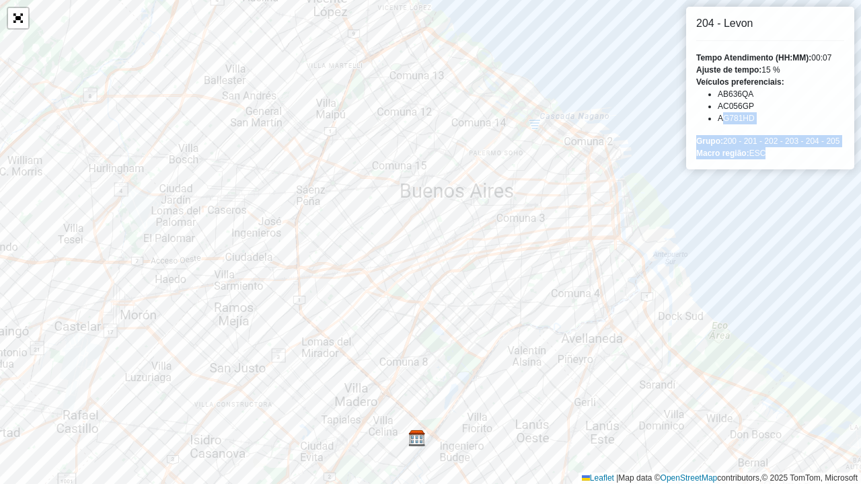
drag, startPoint x: 763, startPoint y: 153, endPoint x: 710, endPoint y: 115, distance: 65.0
click at [708, 116] on div "204 - Levon Tempo Atendimento (HH:MM): 00:07 Ajuste de tempo: 15 % Veículos pre…" at bounding box center [770, 88] width 168 height 163
click at [743, 116] on li "AG781HD" at bounding box center [781, 118] width 126 height 12
click at [739, 107] on li "AC056GP" at bounding box center [781, 106] width 126 height 12
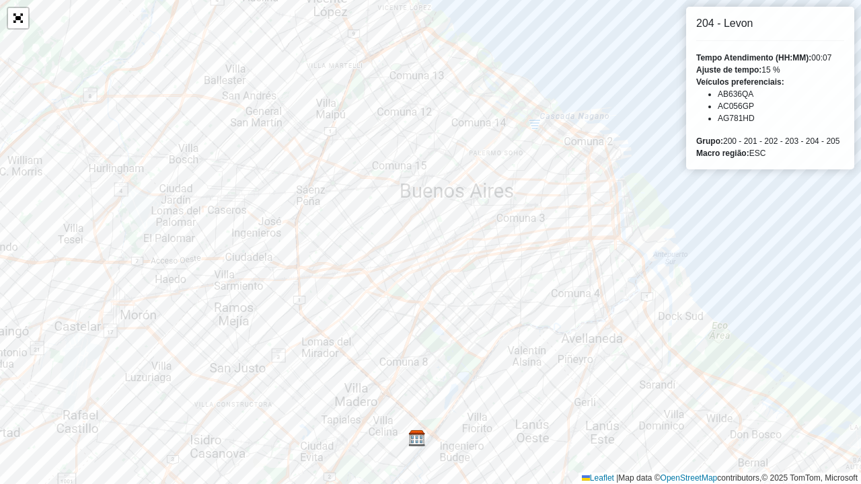
click at [739, 107] on li "AC056GP" at bounding box center [781, 106] width 126 height 12
click at [741, 97] on li "AB636QA" at bounding box center [781, 94] width 126 height 12
click at [745, 117] on li "AG781HD" at bounding box center [781, 118] width 126 height 12
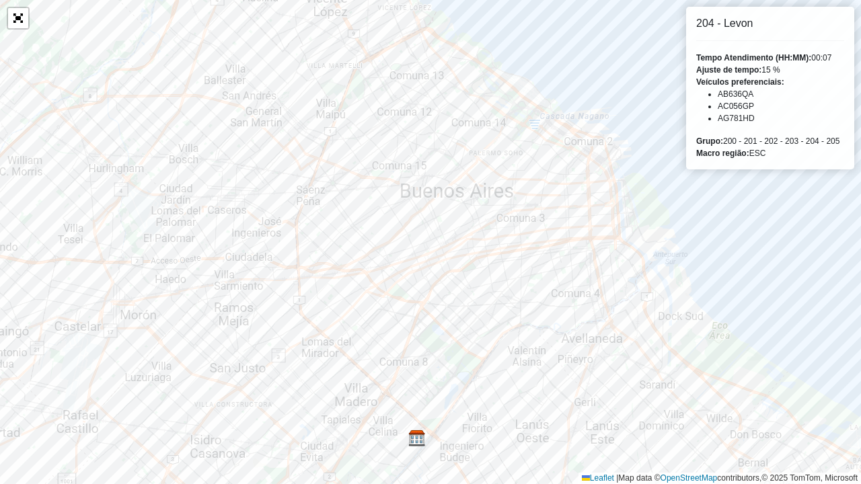
click at [745, 106] on li "AC056GP" at bounding box center [781, 106] width 126 height 12
click at [747, 96] on li "AB636QA" at bounding box center [781, 94] width 126 height 12
click at [790, 76] on div "Veículos preferenciais: AB636QA AC056GP AG781HD" at bounding box center [770, 100] width 148 height 48
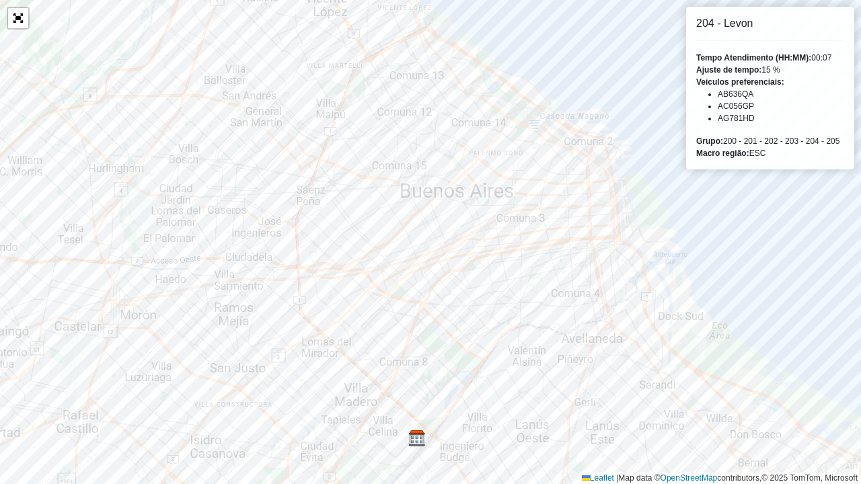
click at [773, 71] on div "Ajuste de tempo: 15 %" at bounding box center [770, 70] width 148 height 12
click at [26, 22] on link "Abrir mapa em tela cheia" at bounding box center [18, 18] width 20 height 20
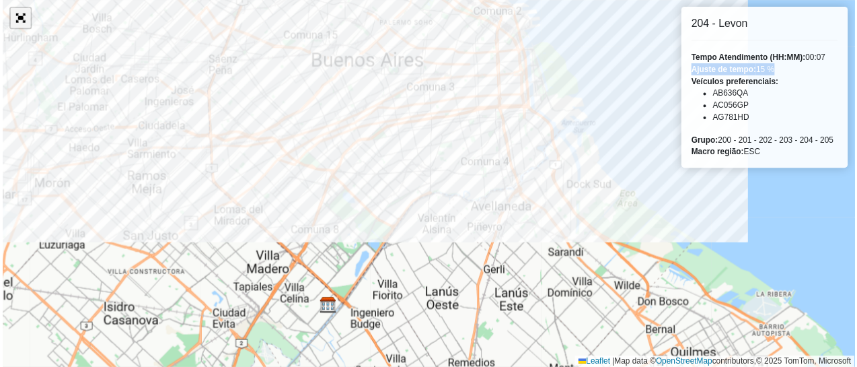
scroll to position [12, 0]
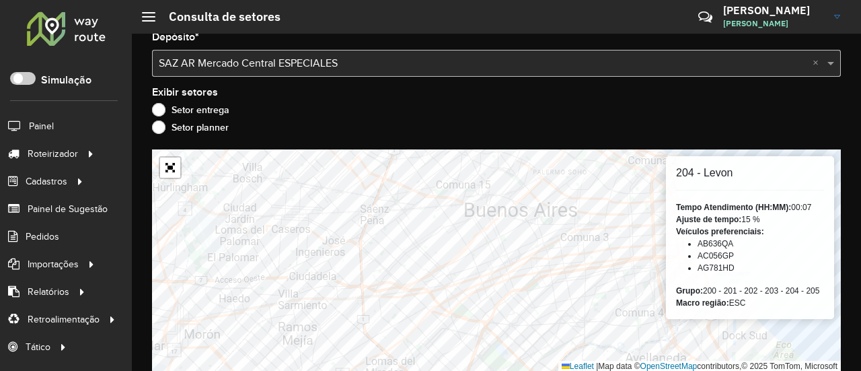
click at [768, 239] on li "AB636QA" at bounding box center [761, 243] width 126 height 12
click at [699, 170] on h6 "204 - Levon" at bounding box center [750, 172] width 148 height 13
click at [518, 106] on div "Setor entrega" at bounding box center [496, 113] width 689 height 16
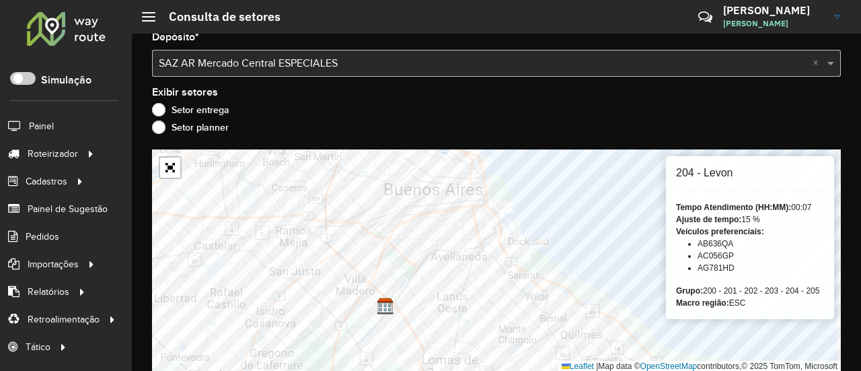
click at [305, 63] on input "text" at bounding box center [483, 64] width 648 height 16
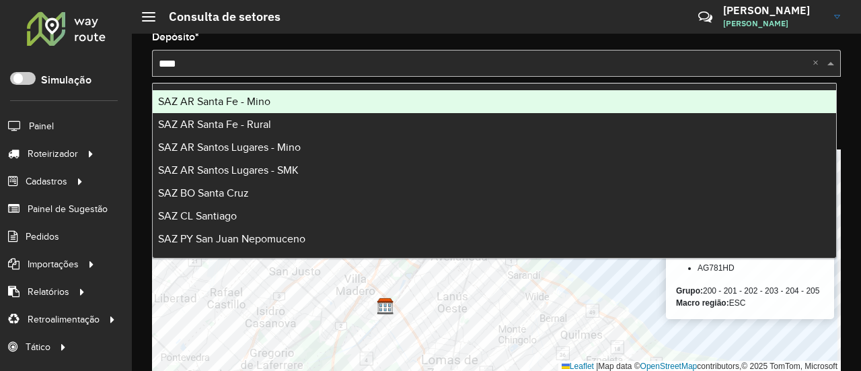
type input "*****"
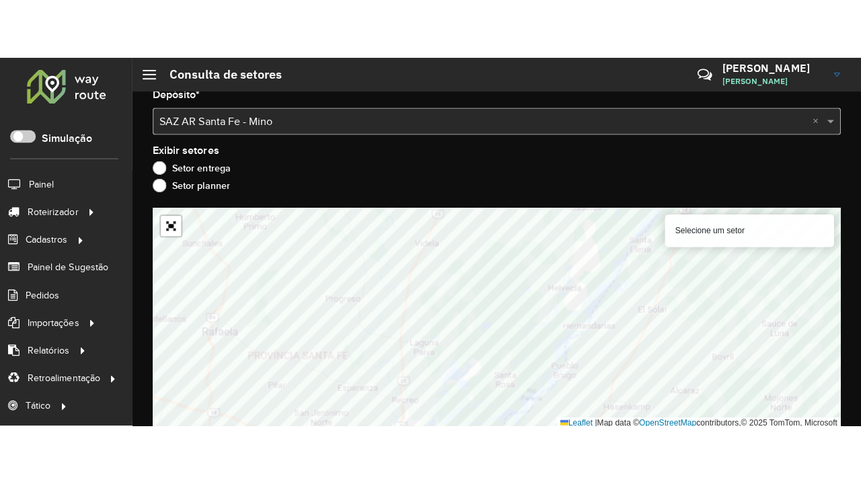
scroll to position [0, 0]
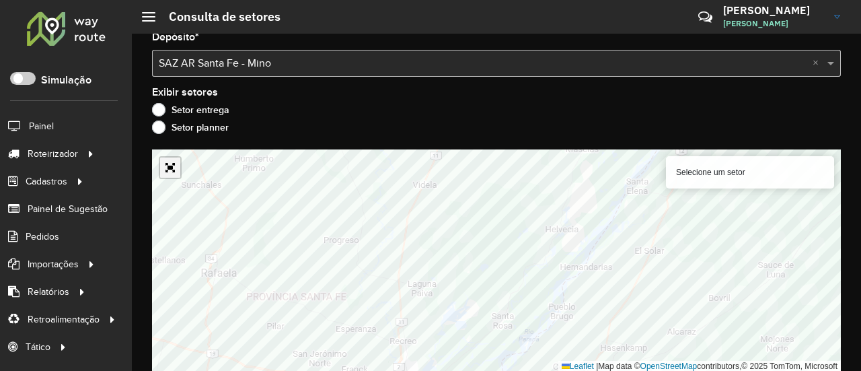
click at [171, 159] on link "Abrir mapa em tela cheia" at bounding box center [170, 167] width 20 height 20
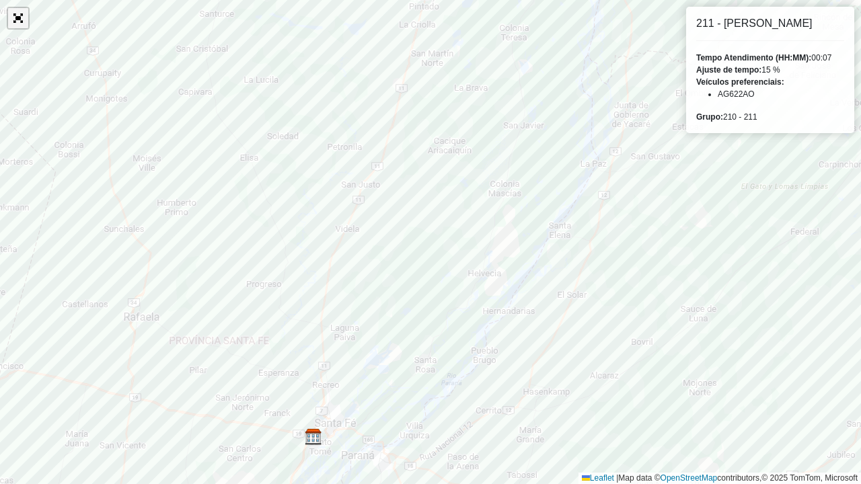
click at [8, 17] on link "Abrir mapa em tela cheia" at bounding box center [18, 18] width 20 height 20
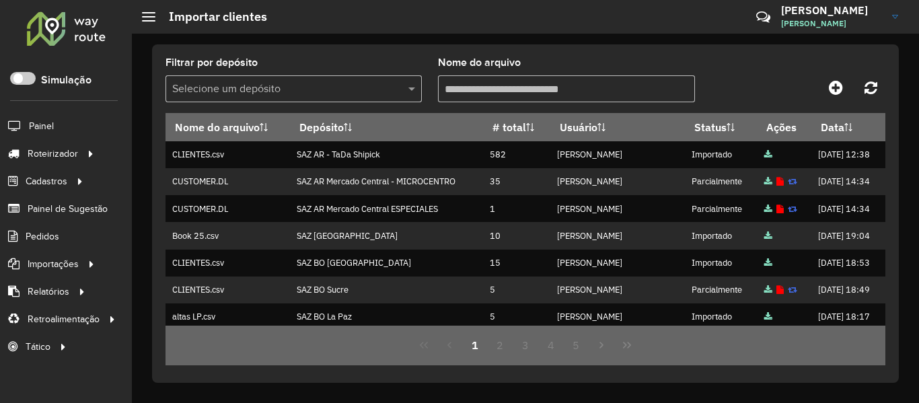
drag, startPoint x: 749, startPoint y: 40, endPoint x: 751, endPoint y: 57, distance: 17.0
click at [749, 40] on div "Filtrar por depósito Selecione um depósito Nome do arquivo Nome do arquivo Depó…" at bounding box center [525, 218] width 787 height 369
